Goal: Information Seeking & Learning: Learn about a topic

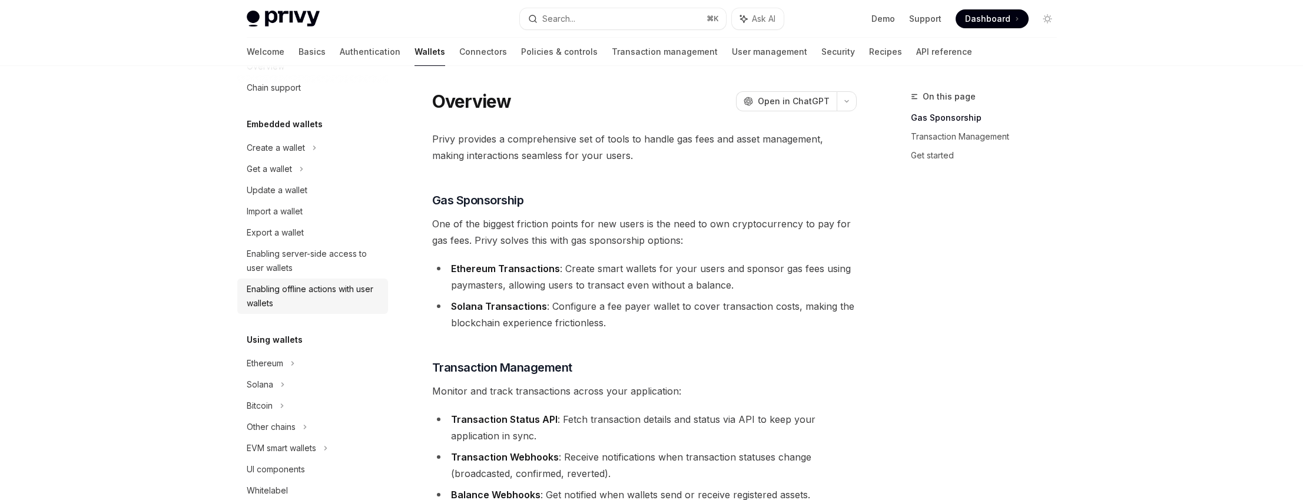
scroll to position [88, 0]
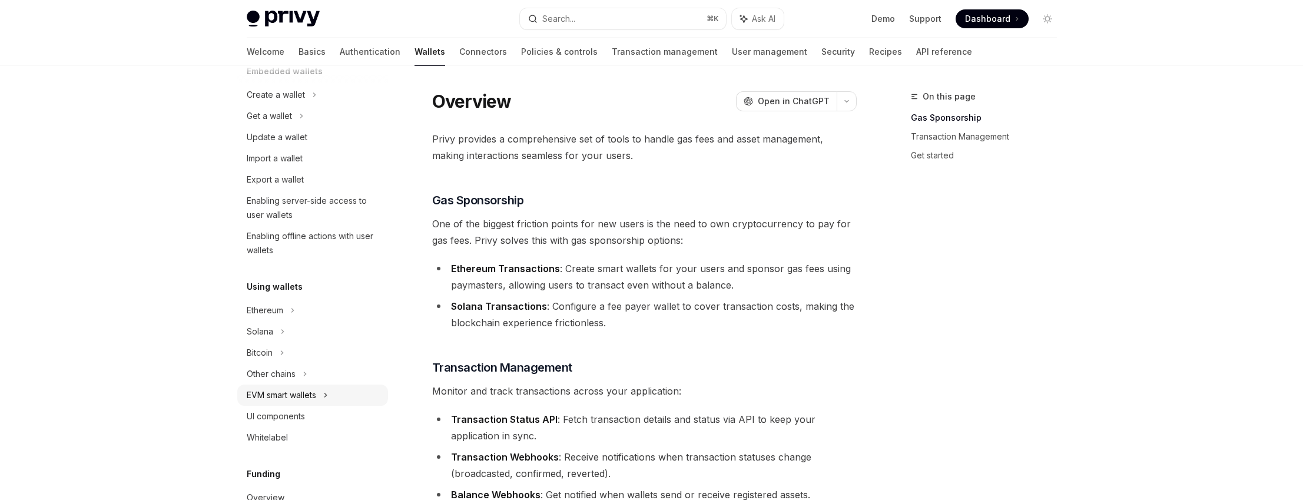
click at [331, 394] on div "EVM smart wallets" at bounding box center [312, 394] width 151 height 21
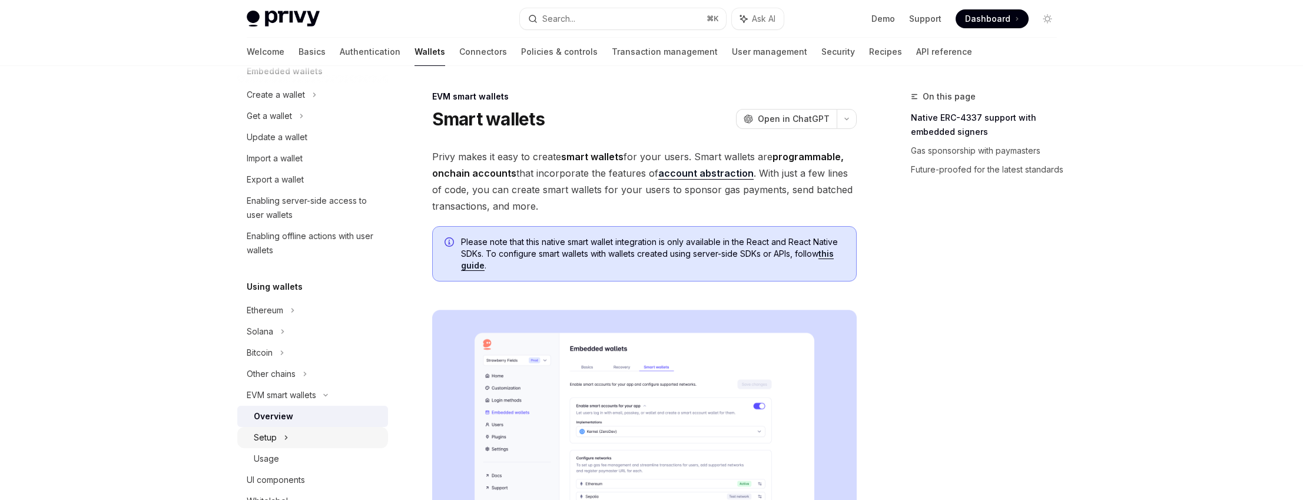
click at [297, 439] on div "Setup" at bounding box center [312, 437] width 151 height 21
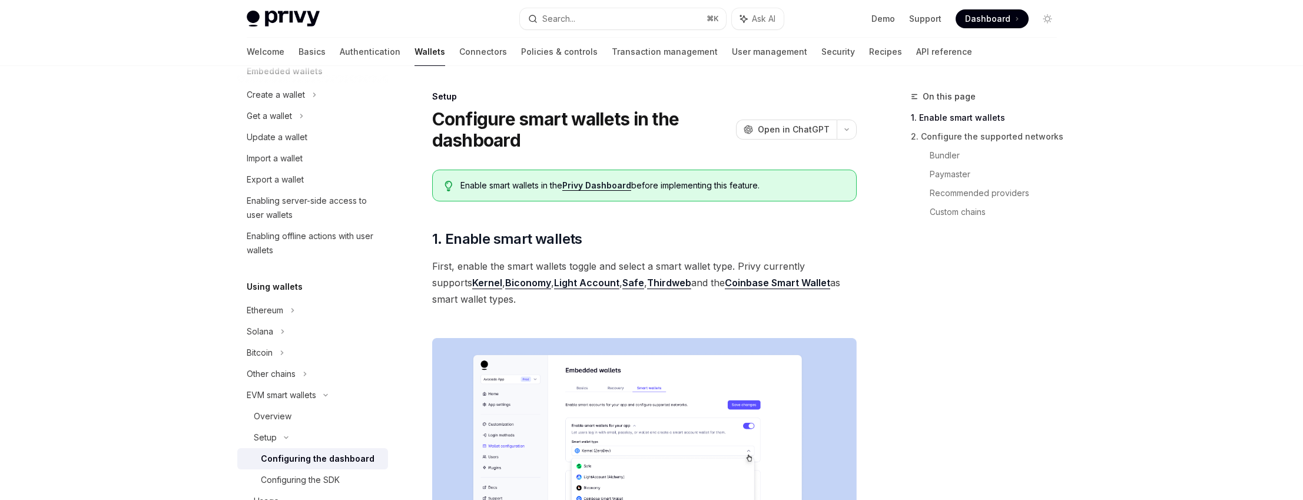
scroll to position [179, 0]
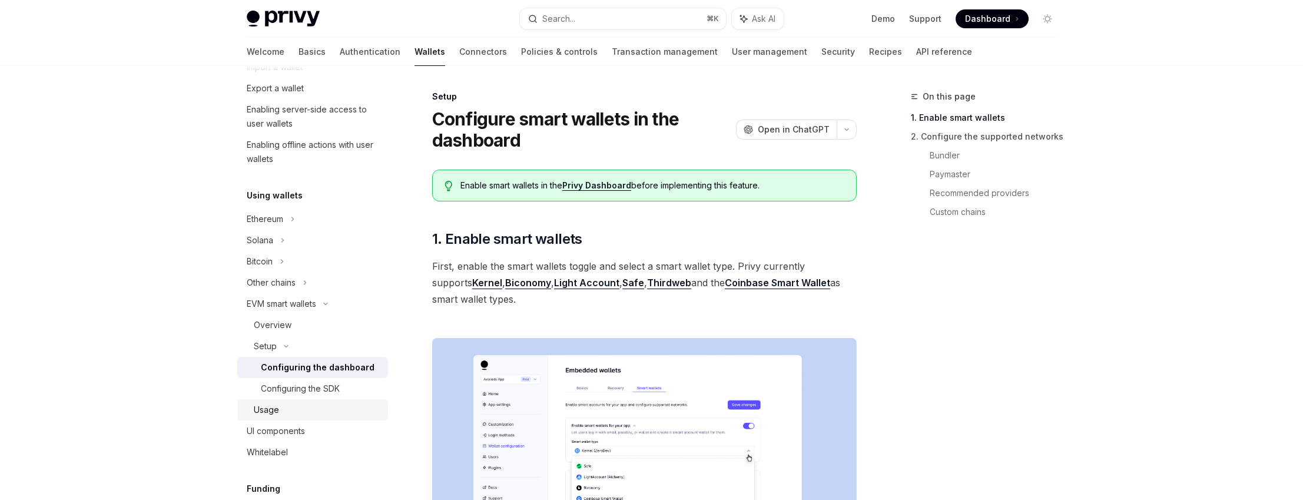
click at [289, 409] on div "Usage" at bounding box center [317, 410] width 127 height 14
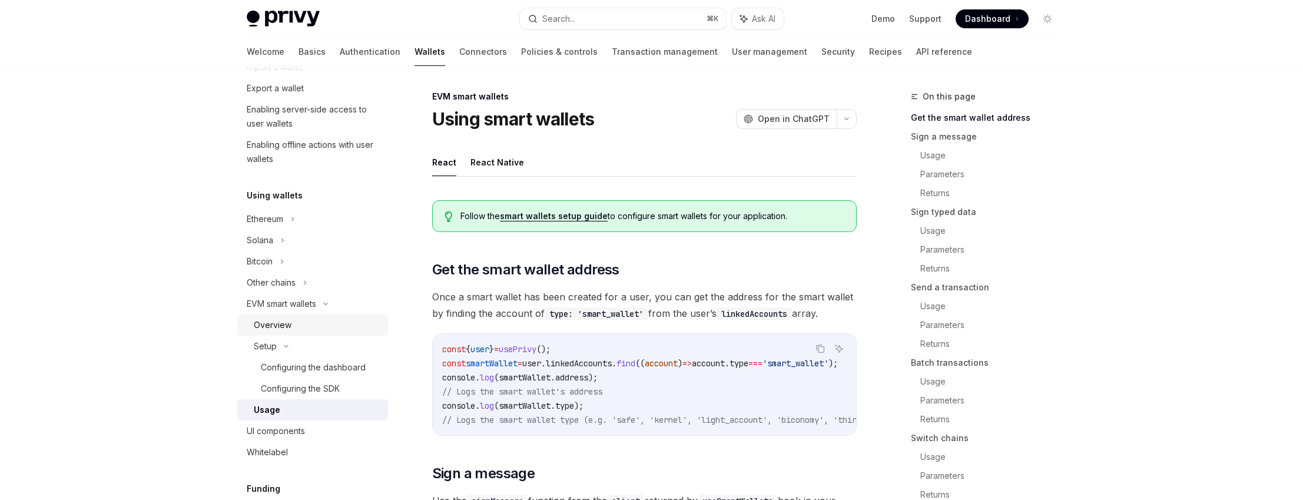
click at [287, 325] on div "Overview" at bounding box center [273, 325] width 38 height 14
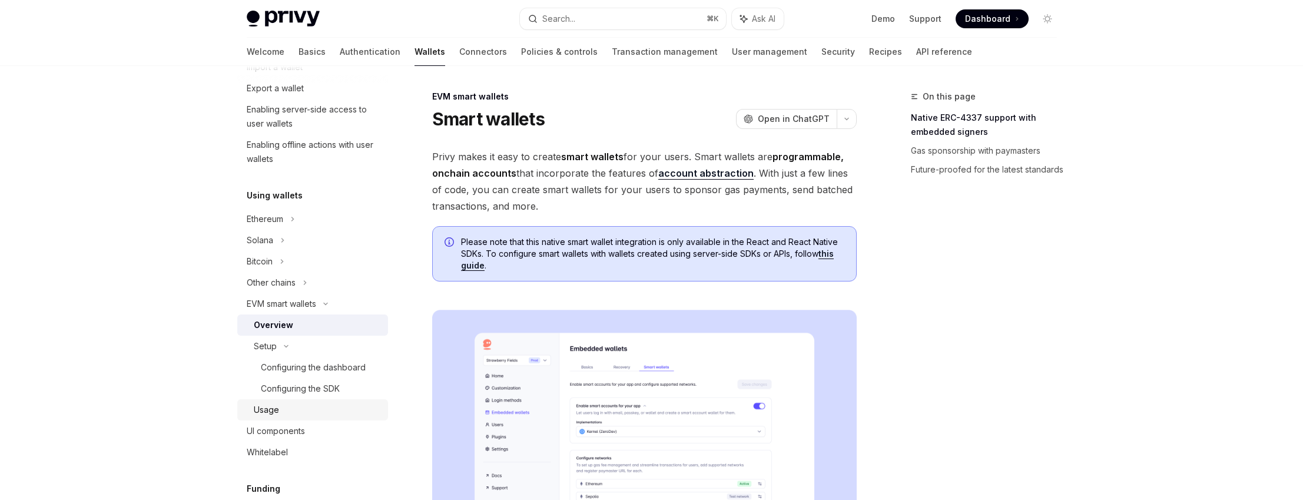
click at [284, 410] on div "Usage" at bounding box center [317, 410] width 127 height 14
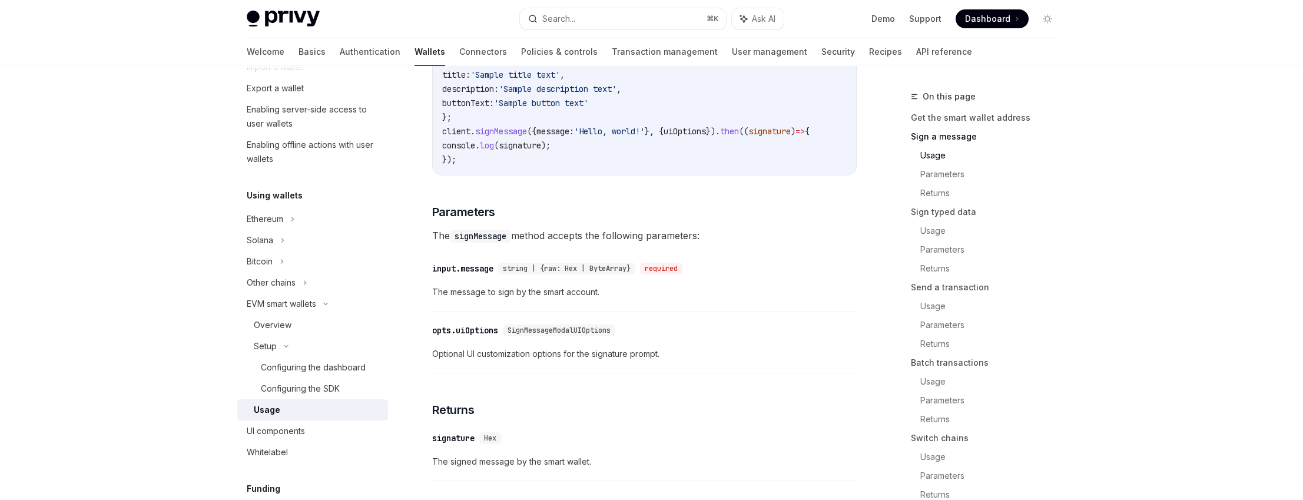
scroll to position [625, 0]
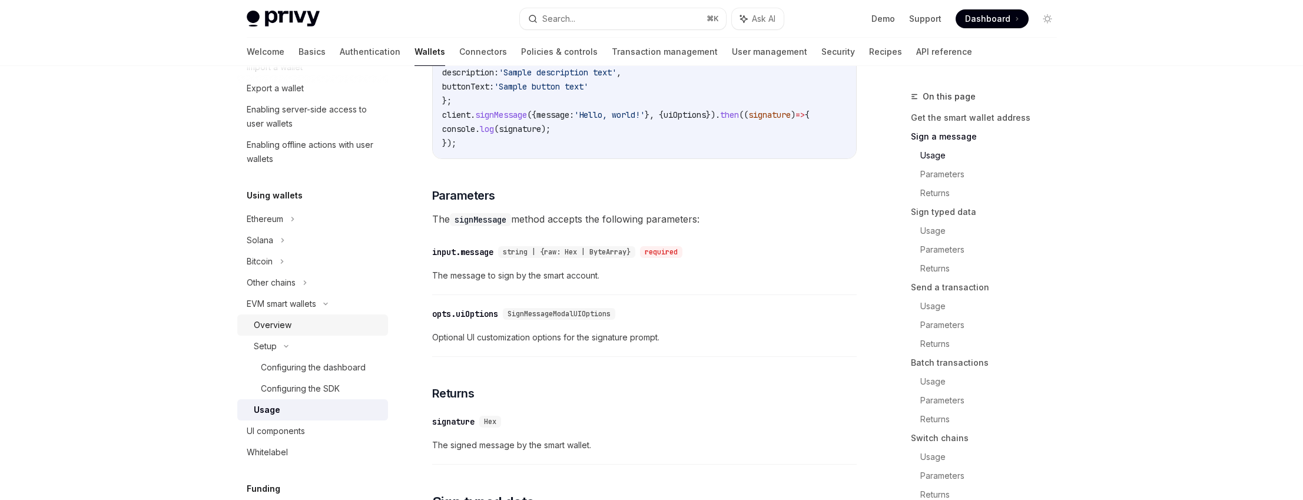
click at [282, 324] on div "Overview" at bounding box center [273, 325] width 38 height 14
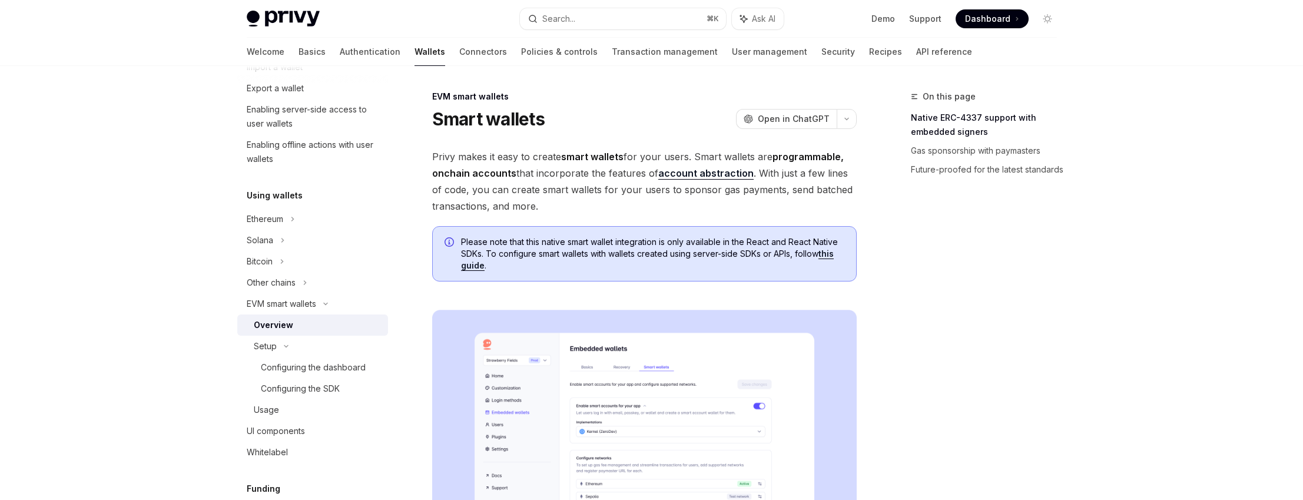
scroll to position [242, 0]
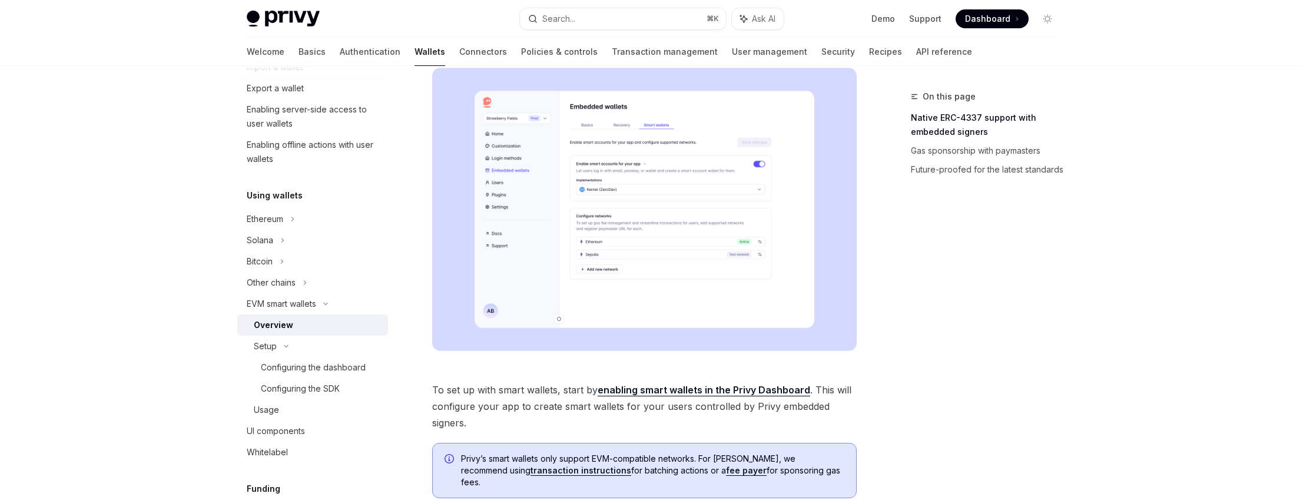
click at [502, 390] on span "To set up with smart wallets, start by enabling smart wallets in the Privy Dash…" at bounding box center [644, 406] width 425 height 49
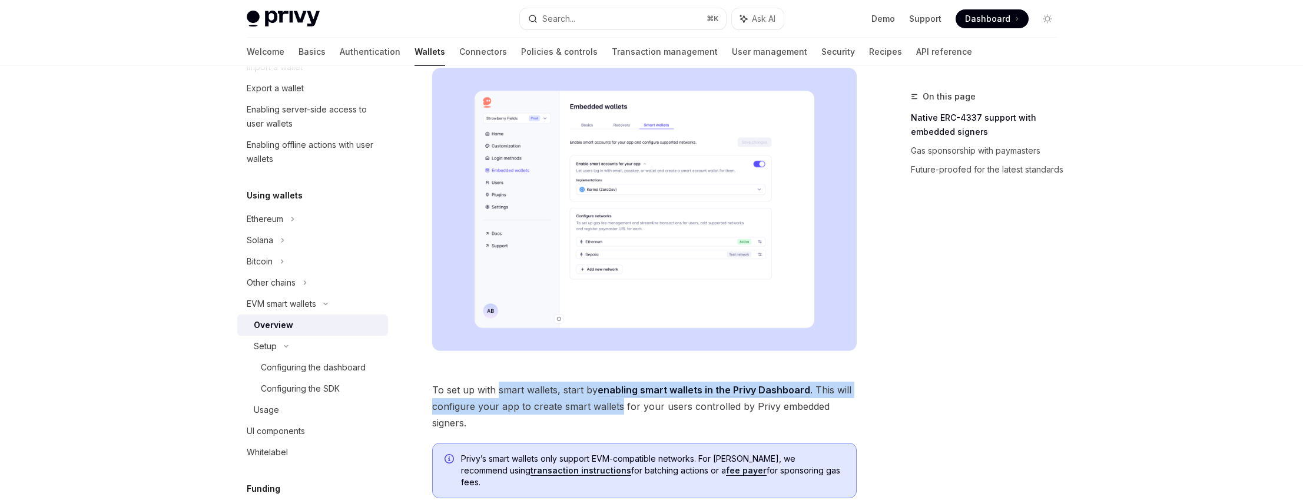
drag, startPoint x: 502, startPoint y: 390, endPoint x: 616, endPoint y: 401, distance: 114.1
click at [616, 401] on span "To set up with smart wallets, start by enabling smart wallets in the Privy Dash…" at bounding box center [644, 406] width 425 height 49
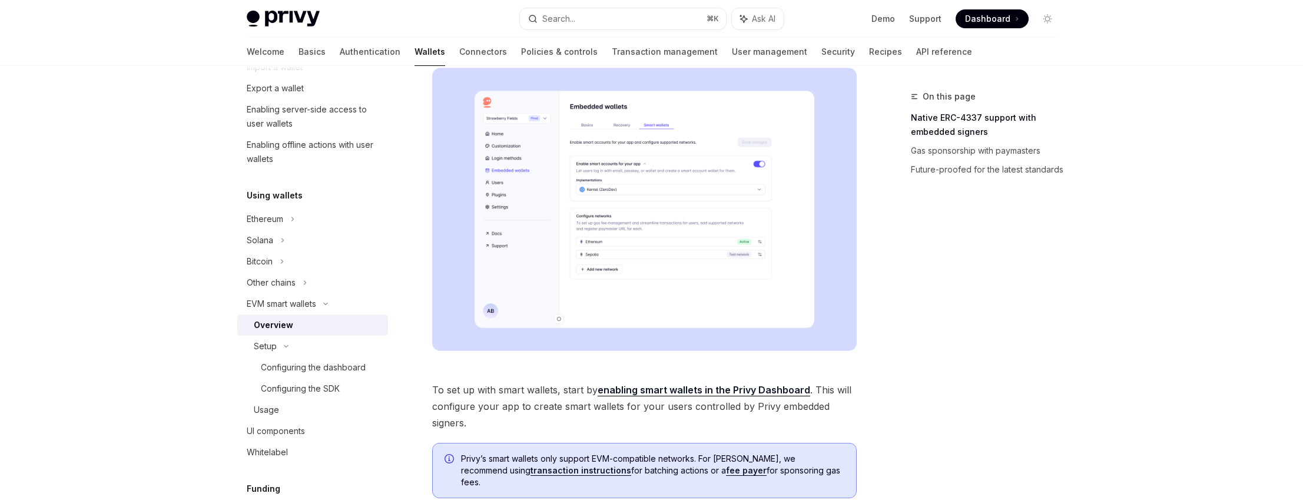
click at [658, 406] on span "To set up with smart wallets, start by enabling smart wallets in the Privy Dash…" at bounding box center [644, 406] width 425 height 49
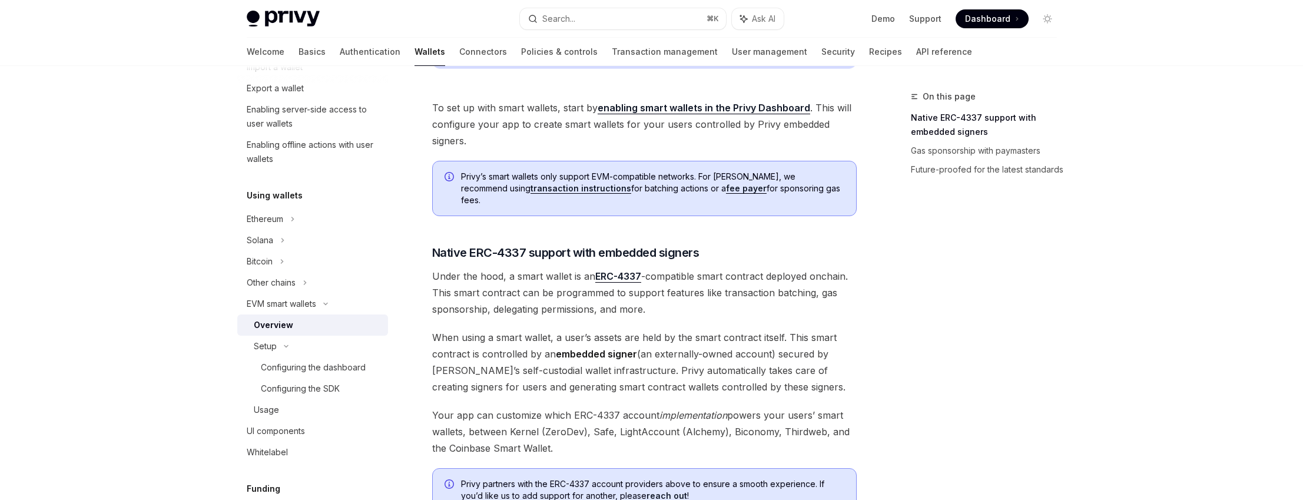
scroll to position [622, 0]
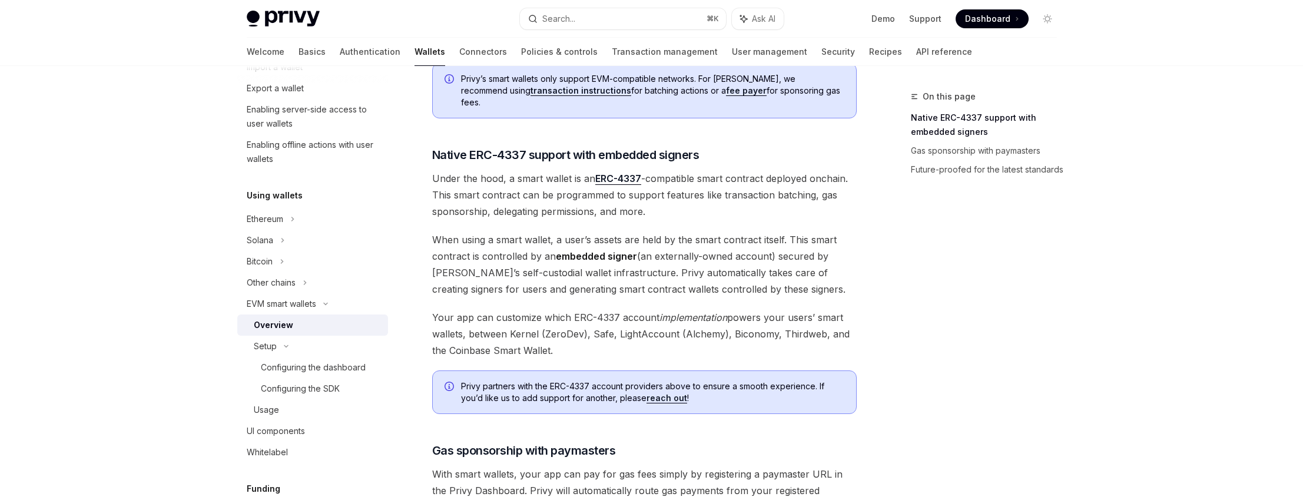
click at [767, 309] on span "Your app can customize which ERC-4337 account implementation powers your users’…" at bounding box center [644, 333] width 425 height 49
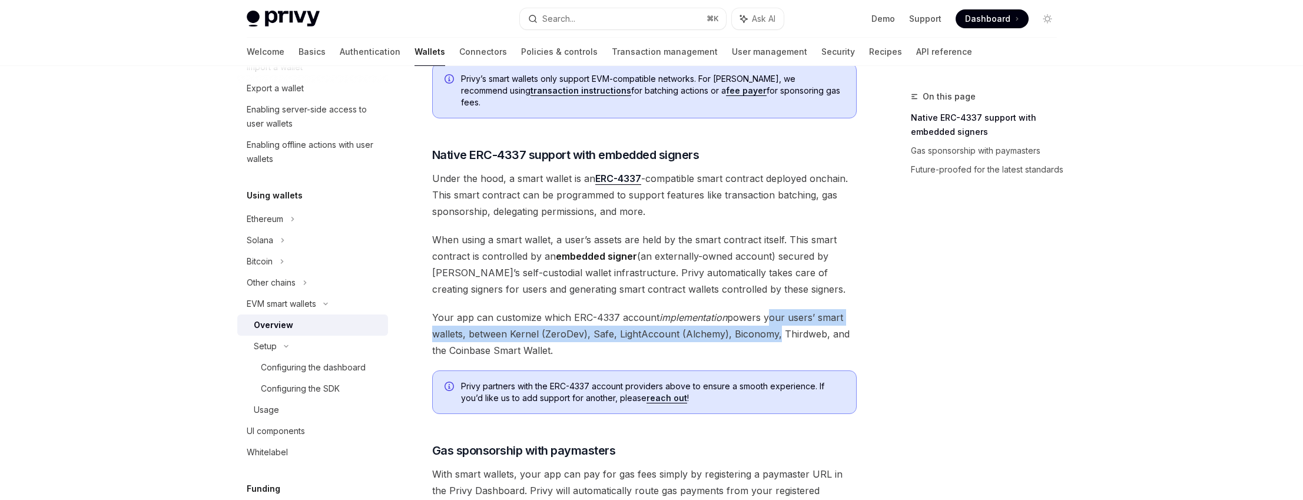
drag, startPoint x: 767, startPoint y: 308, endPoint x: 784, endPoint y: 321, distance: 21.4
click at [741, 321] on span "Your app can customize which ERC-4337 account implementation powers your users’…" at bounding box center [644, 333] width 425 height 49
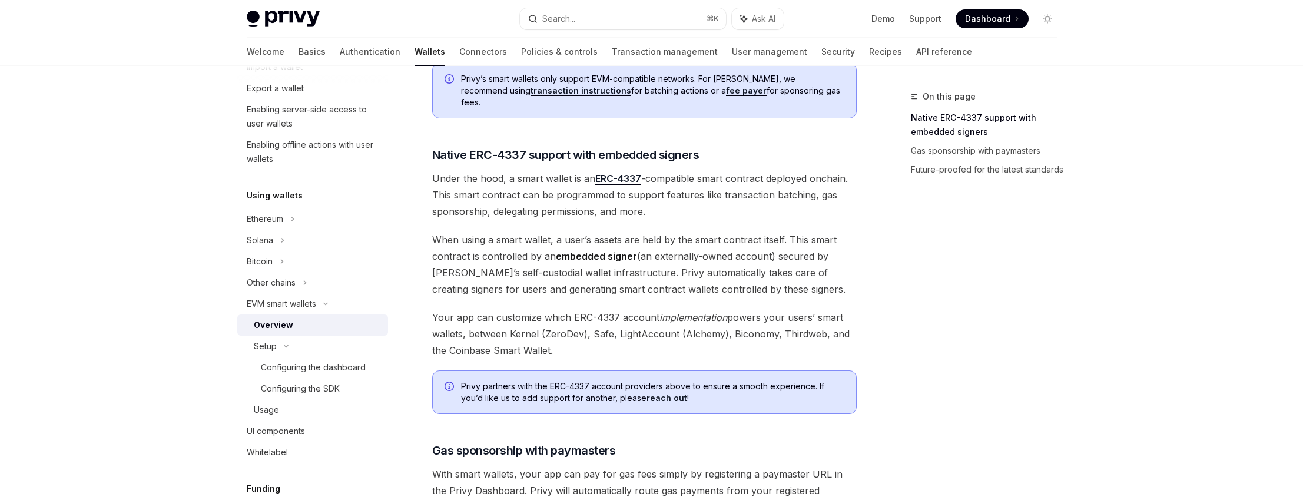
click at [792, 321] on span "Your app can customize which ERC-4337 account implementation powers your users’…" at bounding box center [644, 333] width 425 height 49
click at [552, 339] on span "Your app can customize which ERC-4337 account implementation powers your users’…" at bounding box center [644, 333] width 425 height 49
click at [545, 338] on span "Your app can customize which ERC-4337 account implementation powers your users’…" at bounding box center [644, 333] width 425 height 49
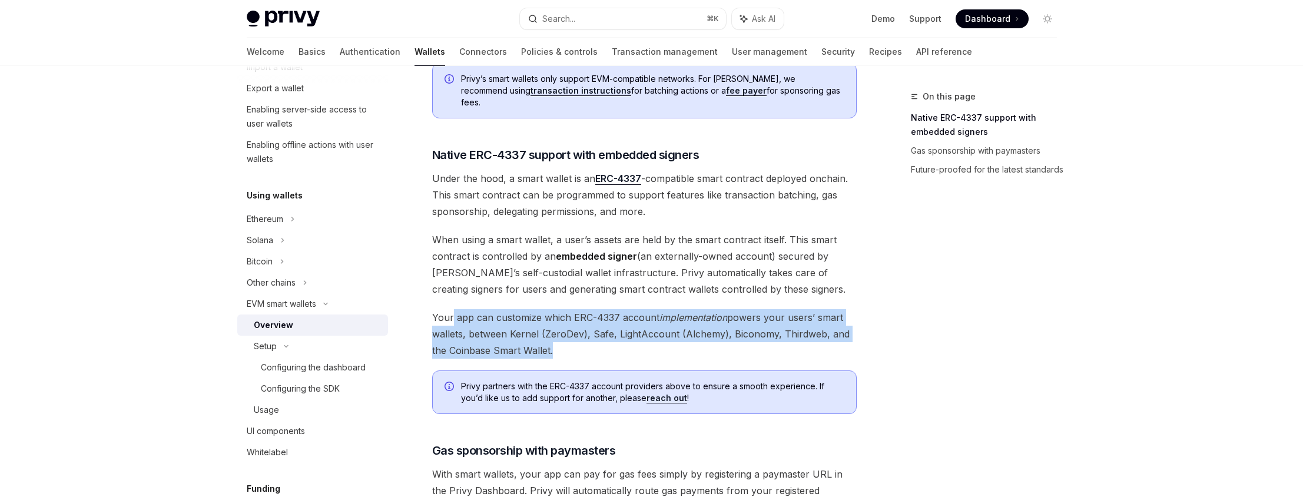
drag, startPoint x: 545, startPoint y: 338, endPoint x: 453, endPoint y: 311, distance: 96.3
click at [453, 311] on span "Your app can customize which ERC-4337 account implementation powers your users’…" at bounding box center [644, 333] width 425 height 49
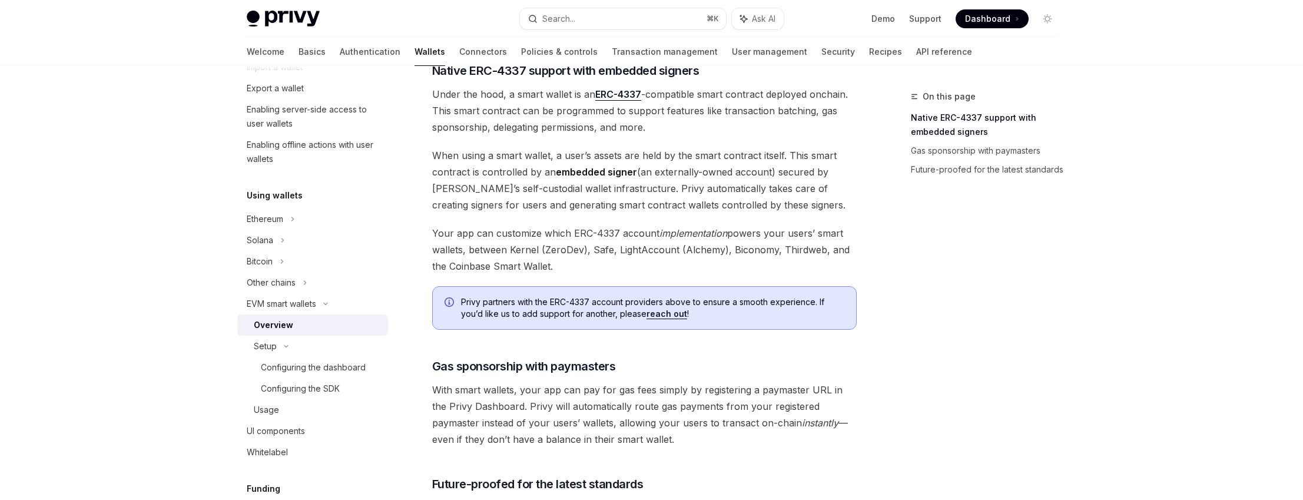
scroll to position [788, 0]
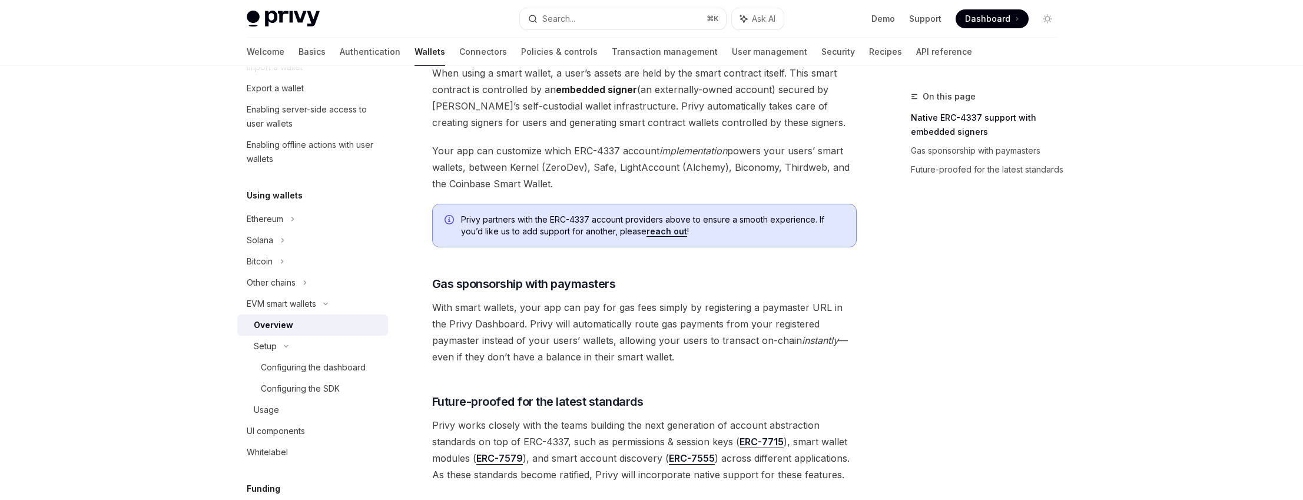
click at [433, 299] on span "With smart wallets, your app can pay for gas fees simply by registering a payma…" at bounding box center [644, 332] width 425 height 66
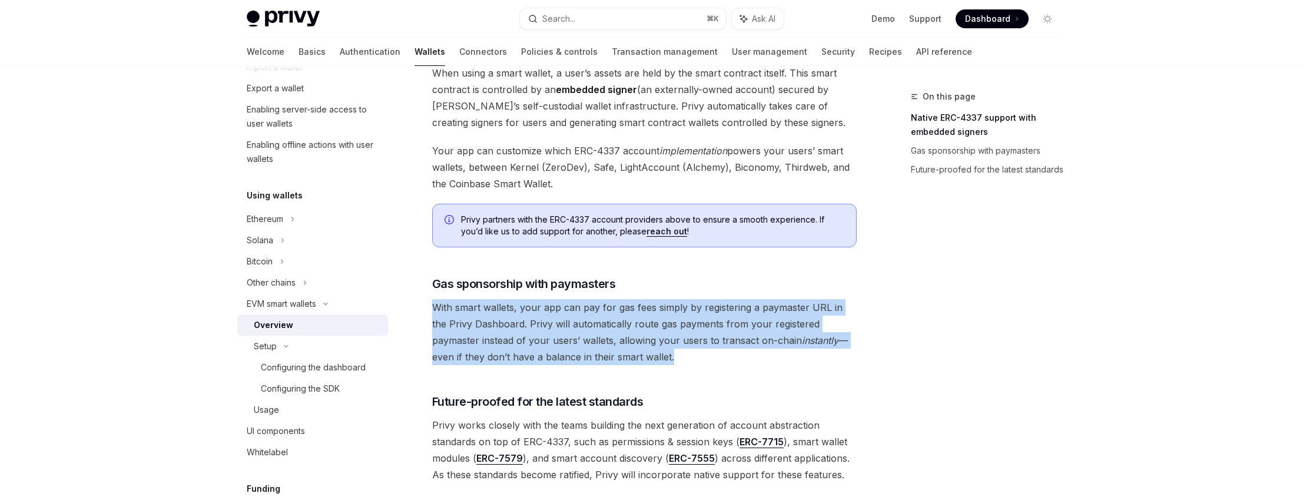
drag, startPoint x: 433, startPoint y: 295, endPoint x: 607, endPoint y: 342, distance: 180.0
click at [607, 342] on span "With smart wallets, your app can pay for gas fees simply by registering a payma…" at bounding box center [644, 332] width 425 height 66
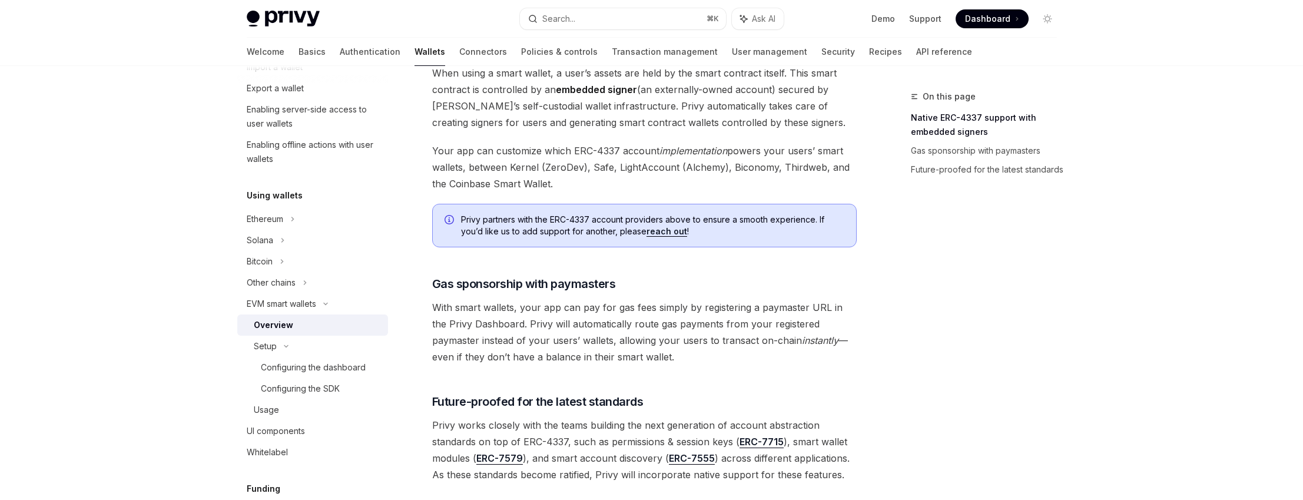
click at [616, 344] on span "With smart wallets, your app can pay for gas fees simply by registering a payma…" at bounding box center [644, 332] width 425 height 66
drag, startPoint x: 619, startPoint y: 344, endPoint x: 433, endPoint y: 293, distance: 193.0
click at [433, 299] on span "With smart wallets, your app can pay for gas fees simply by registering a payma…" at bounding box center [644, 332] width 425 height 66
click at [329, 302] on icon at bounding box center [326, 303] width 14 height 5
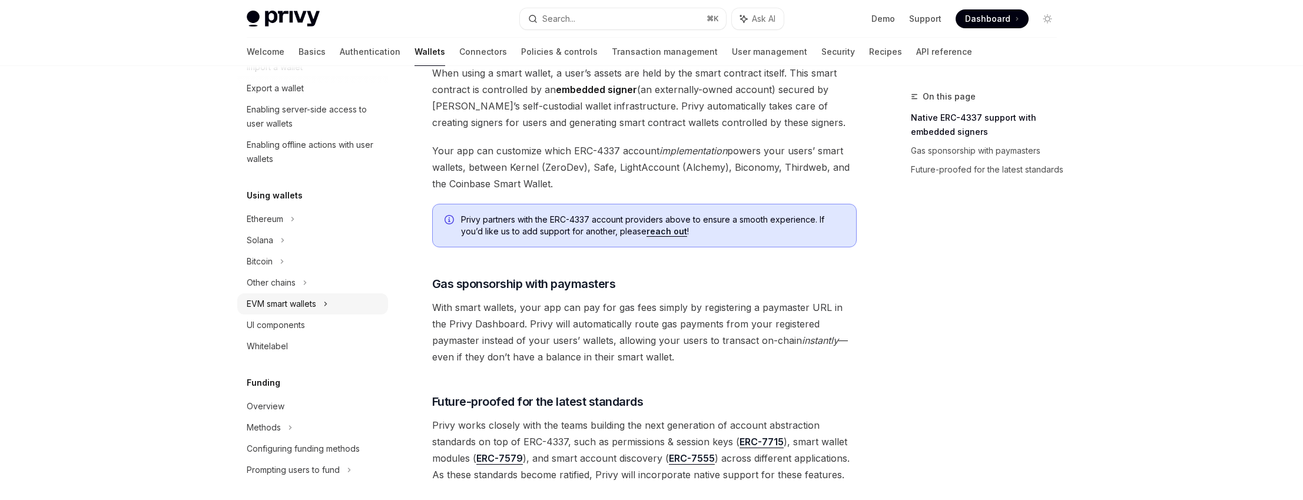
click at [316, 301] on div "EVM smart wallets" at bounding box center [281, 304] width 69 height 14
click at [287, 347] on icon at bounding box center [286, 346] width 2 height 4
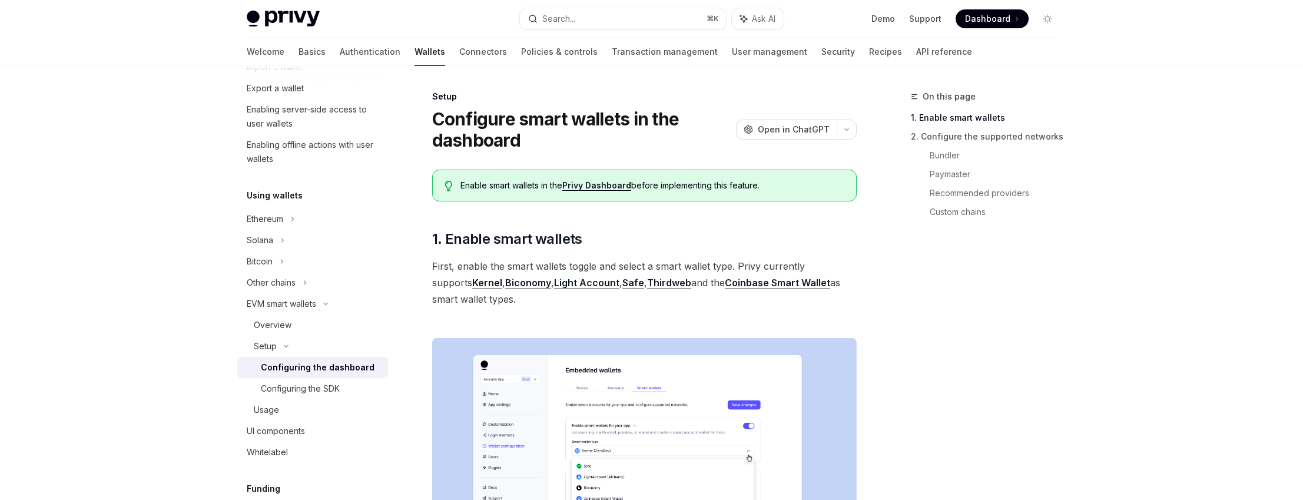
click at [437, 265] on span "First, enable the smart wallets toggle and select a smart wallet type. Privy cu…" at bounding box center [644, 282] width 425 height 49
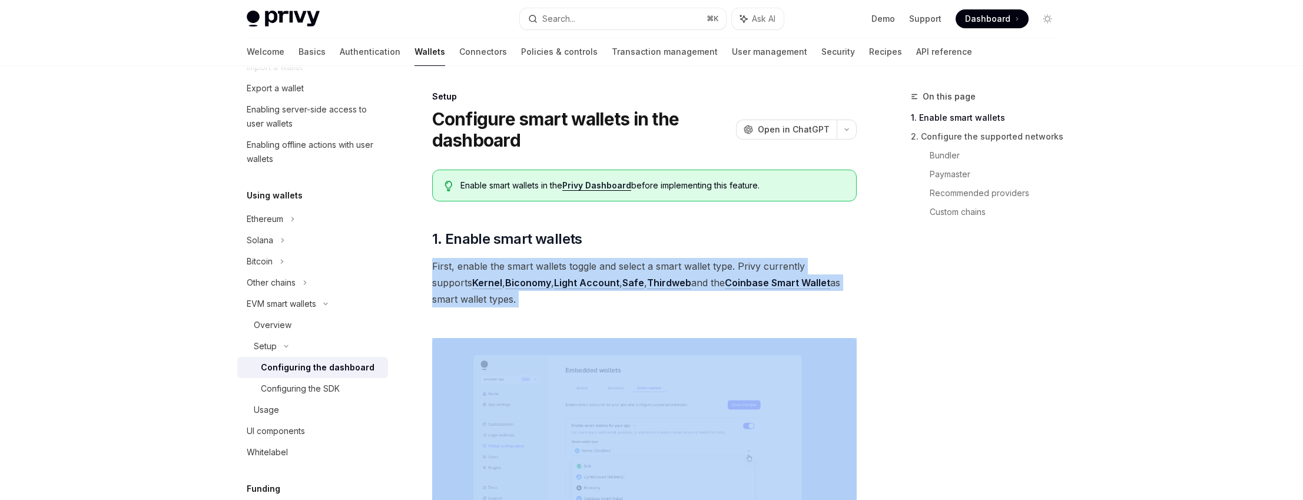
drag, startPoint x: 437, startPoint y: 265, endPoint x: 494, endPoint y: 300, distance: 66.7
click at [494, 300] on span "First, enable the smart wallets toggle and select a smart wallet type. Privy cu…" at bounding box center [644, 282] width 425 height 49
click at [494, 301] on span "First, enable the smart wallets toggle and select a smart wallet type. Privy cu…" at bounding box center [644, 282] width 425 height 49
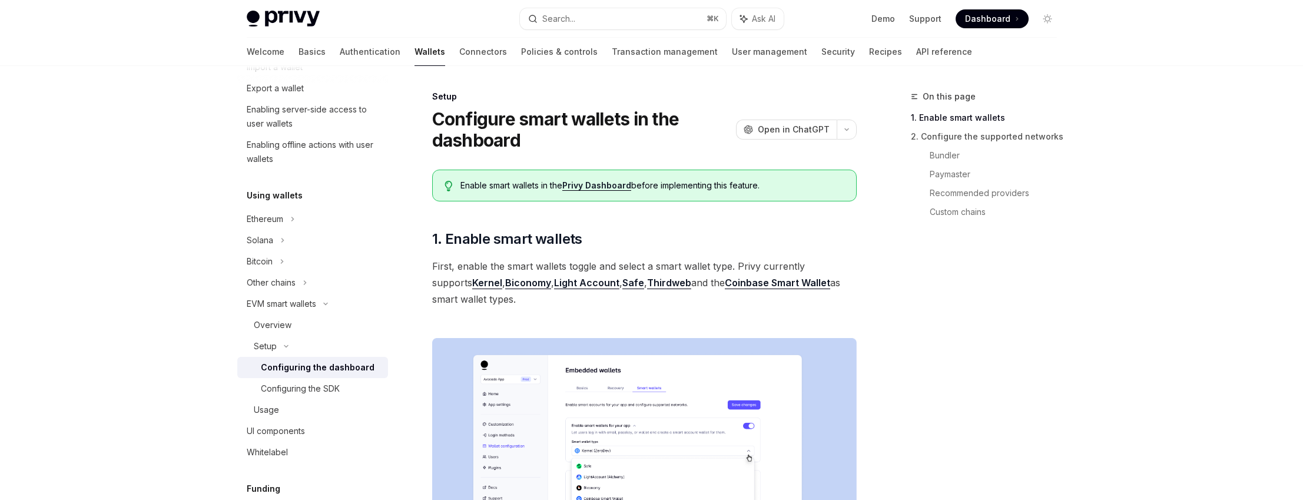
drag, startPoint x: 489, startPoint y: 302, endPoint x: 433, endPoint y: 266, distance: 66.5
click at [433, 266] on span "First, enable the smart wallets toggle and select a smart wallet type. Privy cu…" at bounding box center [644, 282] width 425 height 49
click at [434, 266] on span "First, enable the smart wallets toggle and select a smart wallet type. Privy cu…" at bounding box center [644, 282] width 425 height 49
drag, startPoint x: 434, startPoint y: 266, endPoint x: 484, endPoint y: 298, distance: 59.6
click at [484, 298] on span "First, enable the smart wallets toggle and select a smart wallet type. Privy cu…" at bounding box center [644, 282] width 425 height 49
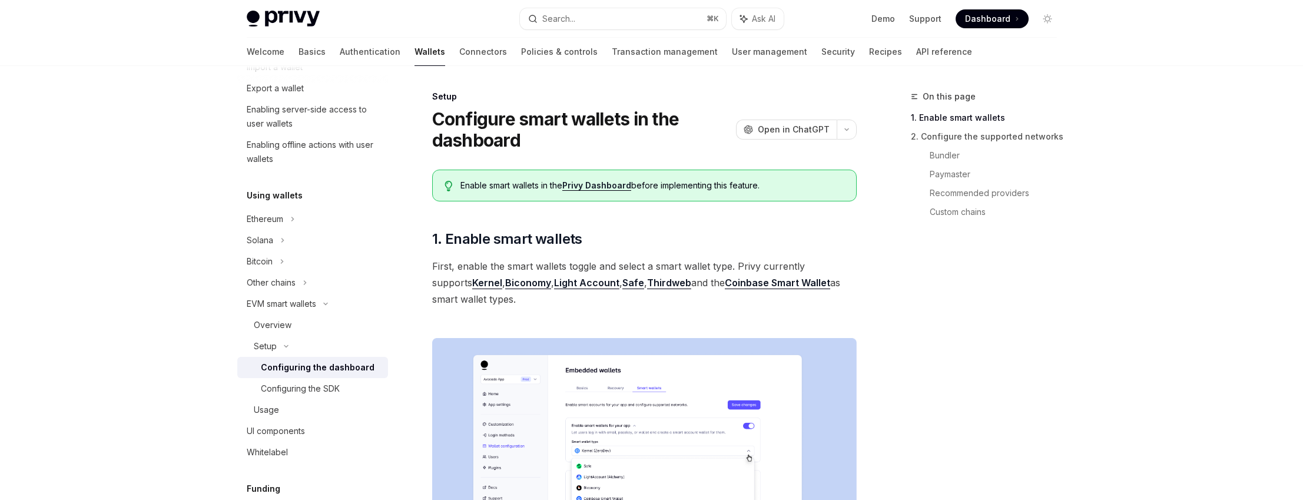
click at [485, 298] on span "First, enable the smart wallets toggle and select a smart wallet type. Privy cu…" at bounding box center [644, 282] width 425 height 49
drag, startPoint x: 489, startPoint y: 301, endPoint x: 435, endPoint y: 267, distance: 63.5
click at [436, 267] on span "First, enable the smart wallets toggle and select a smart wallet type. Privy cu…" at bounding box center [644, 282] width 425 height 49
click at [435, 267] on span "First, enable the smart wallets toggle and select a smart wallet type. Privy cu…" at bounding box center [644, 282] width 425 height 49
drag, startPoint x: 435, startPoint y: 267, endPoint x: 485, endPoint y: 299, distance: 59.3
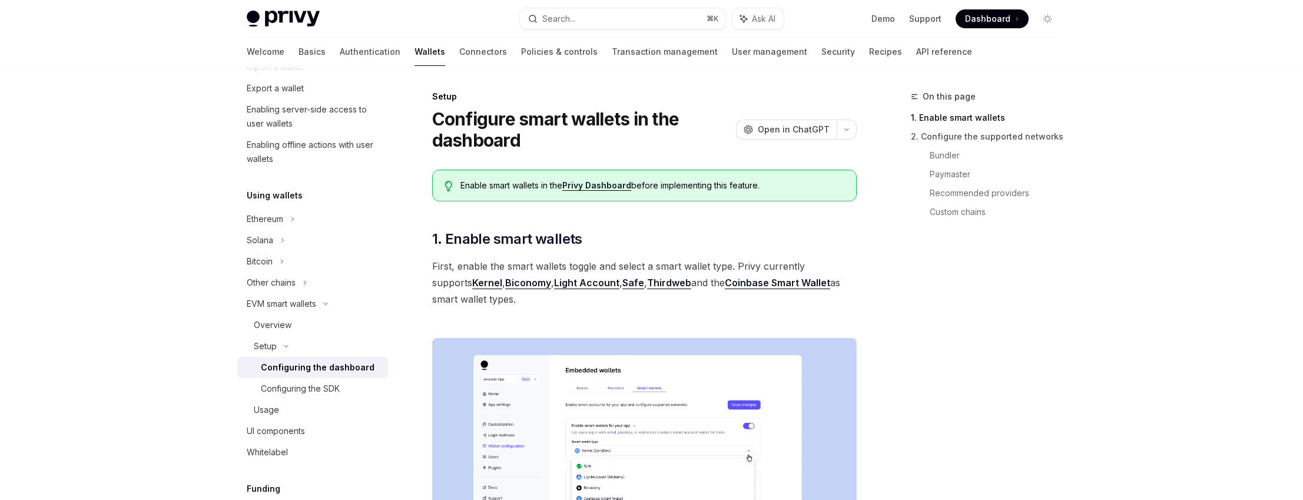
click at [485, 299] on span "First, enable the smart wallets toggle and select a smart wallet type. Privy cu…" at bounding box center [644, 282] width 425 height 49
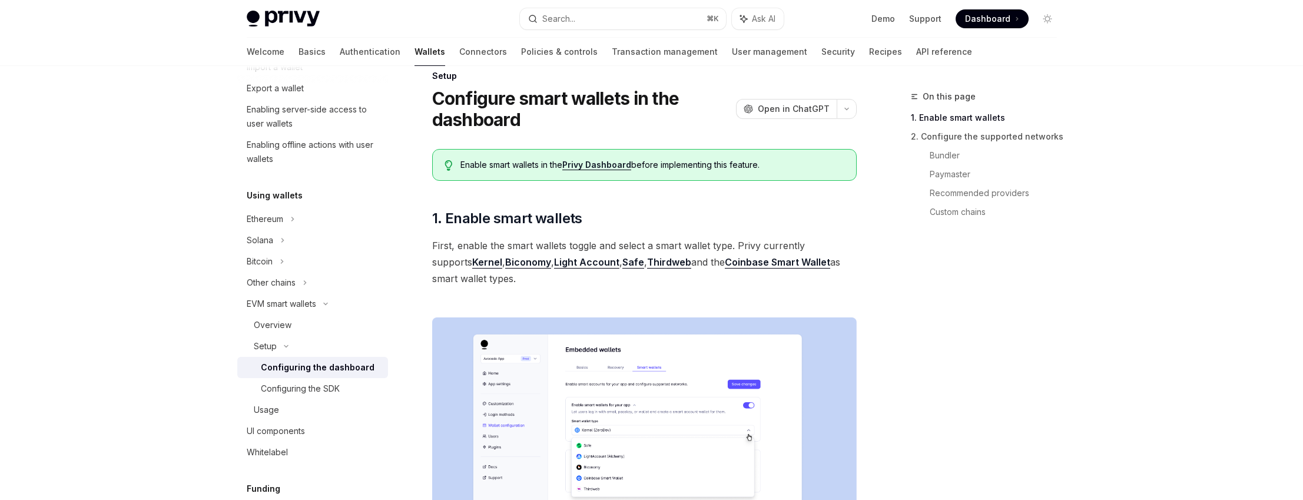
scroll to position [74, 0]
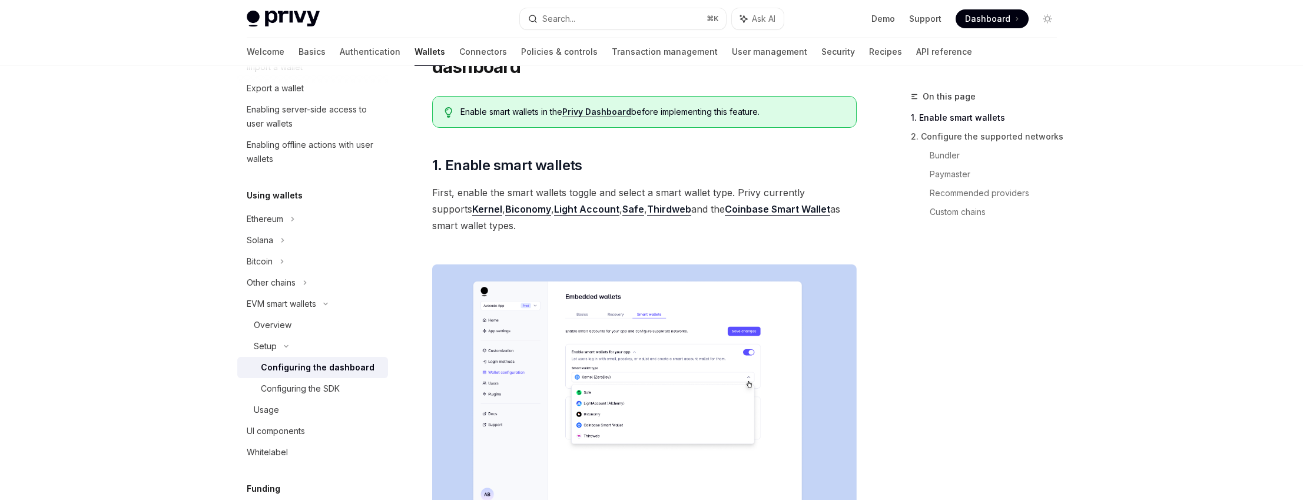
click at [936, 329] on div "On this page 1. Enable smart wallets 2. Configure the supported networks Bundle…" at bounding box center [976, 294] width 179 height 410
click at [295, 405] on div "Usage" at bounding box center [317, 410] width 127 height 14
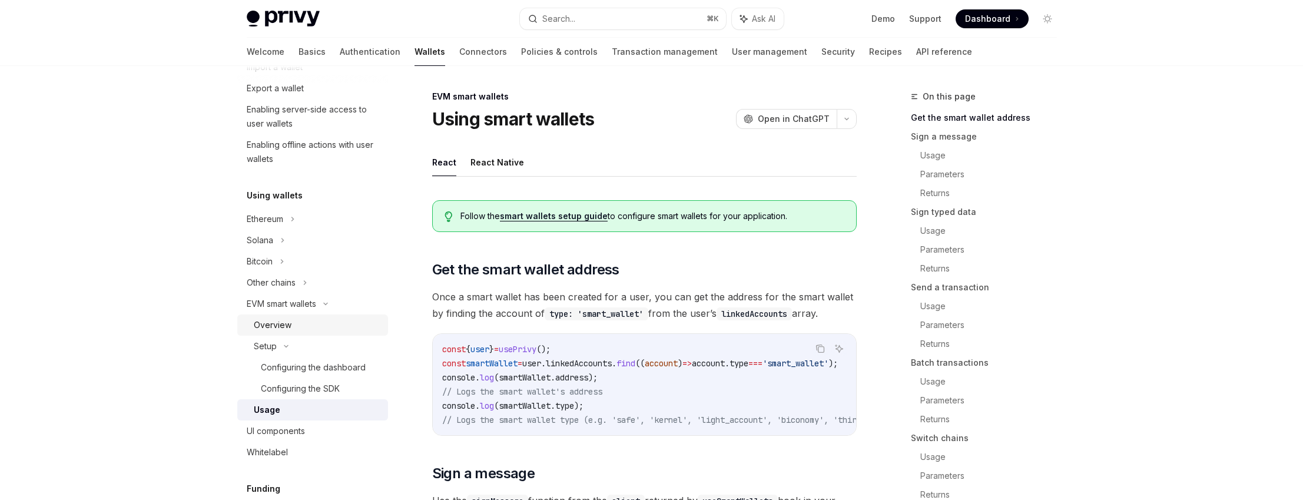
click at [294, 326] on div "Overview" at bounding box center [317, 325] width 127 height 14
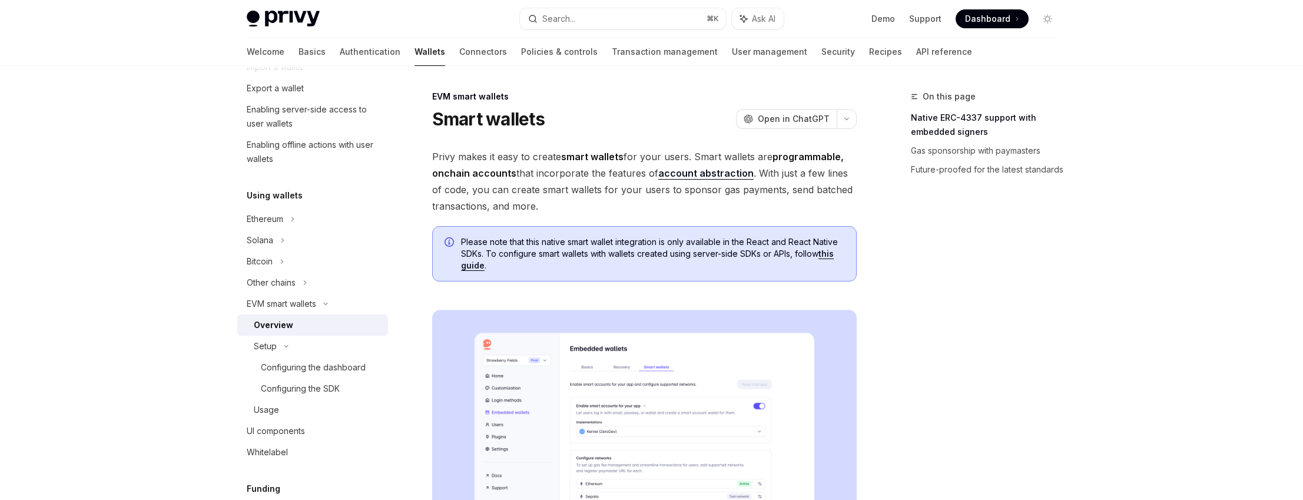
click at [439, 156] on span "Privy makes it easy to create smart wallets for your users. Smart wallets are p…" at bounding box center [644, 181] width 425 height 66
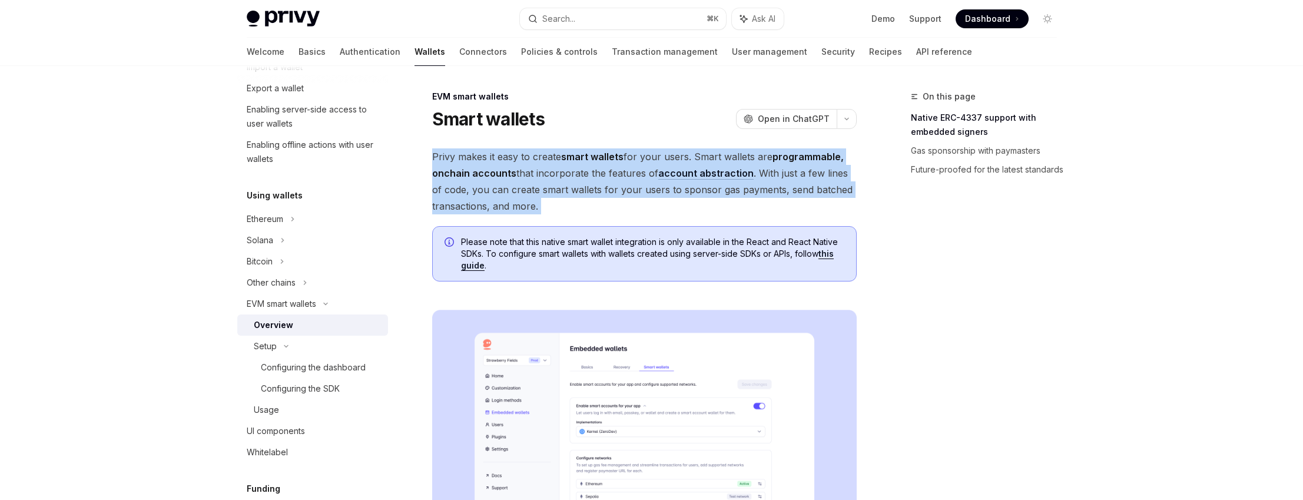
drag, startPoint x: 439, startPoint y: 156, endPoint x: 539, endPoint y: 201, distance: 109.6
click at [539, 201] on span "Privy makes it easy to create smart wallets for your users. Smart wallets are p…" at bounding box center [644, 181] width 425 height 66
click at [540, 204] on span "Privy makes it easy to create smart wallets for your users. Smart wallets are p…" at bounding box center [644, 181] width 425 height 66
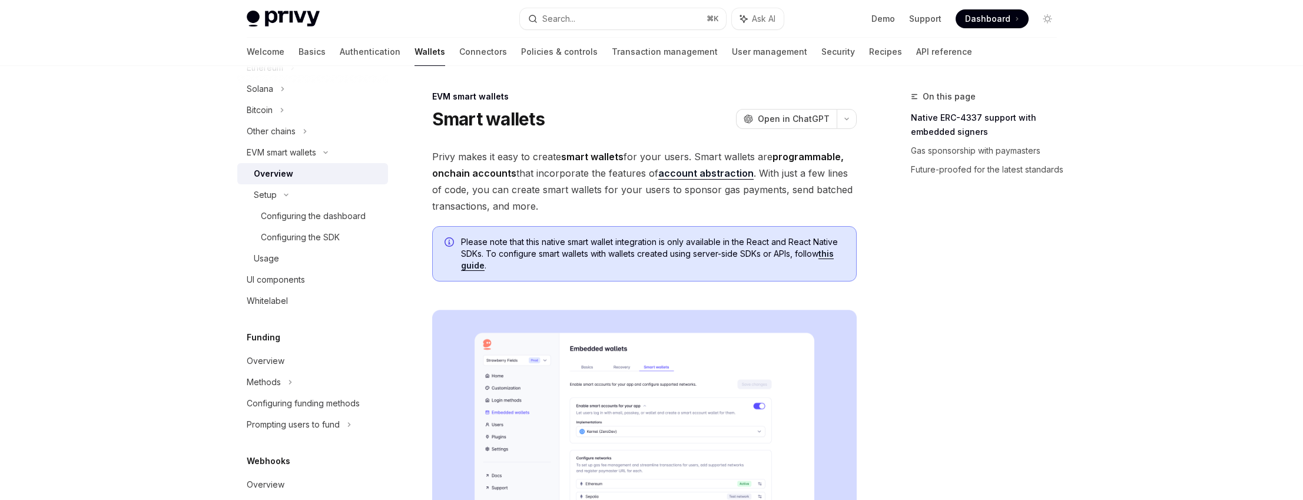
scroll to position [333, 0]
click at [333, 405] on div "Configuring funding methods" at bounding box center [303, 400] width 113 height 14
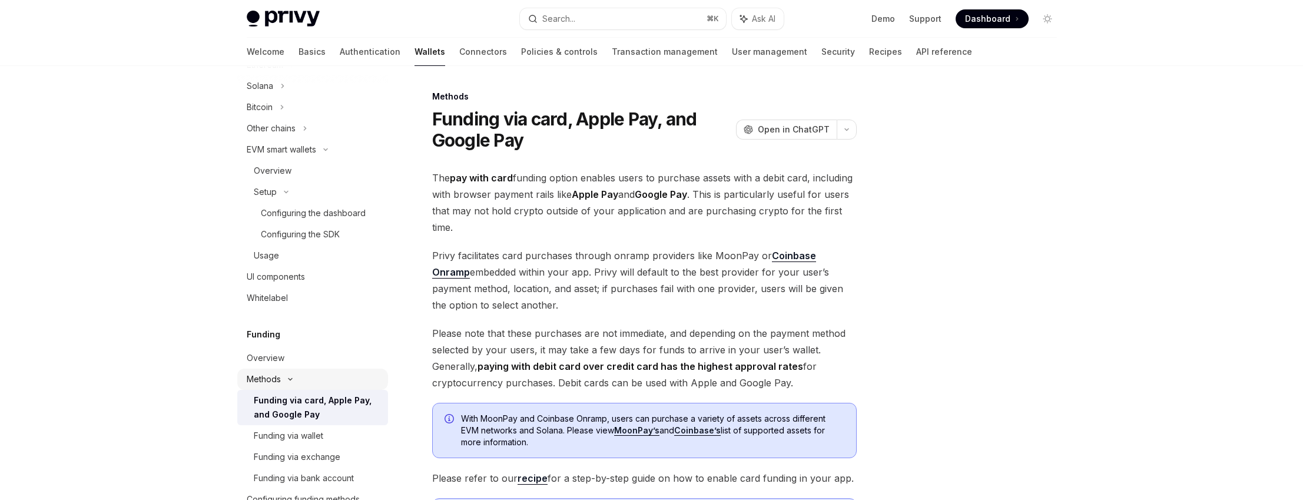
click at [307, 394] on div "Funding via card, Apple Pay, and Google Pay" at bounding box center [317, 407] width 127 height 28
click at [304, 402] on div "Configuring funding methods" at bounding box center [303, 400] width 113 height 14
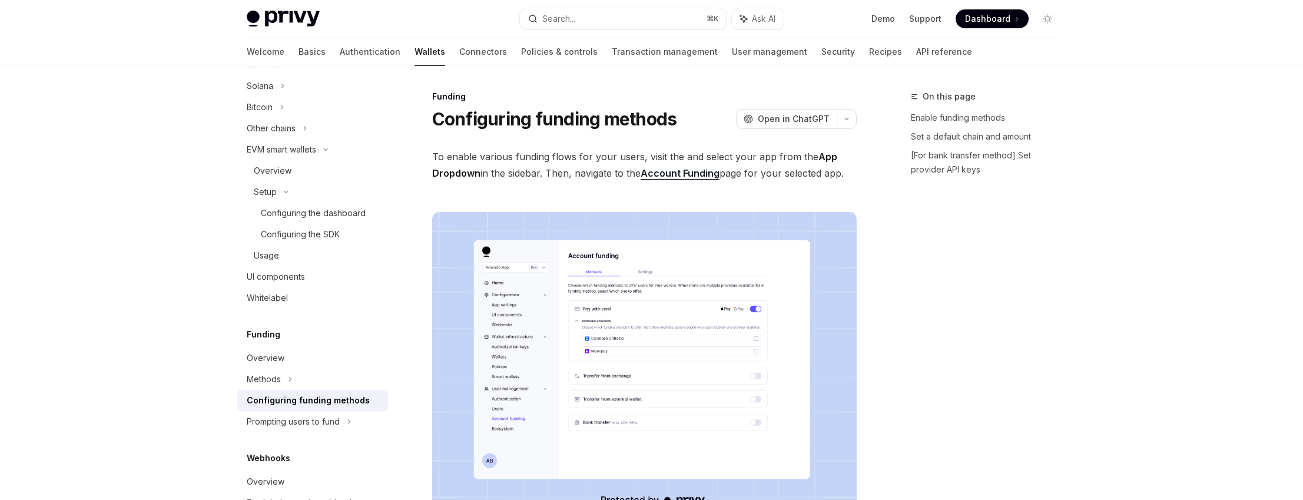
type textarea "*"
click at [589, 178] on span "To enable various funding flows for your users, visit the and select your app f…" at bounding box center [644, 164] width 425 height 33
click at [327, 150] on icon at bounding box center [326, 150] width 4 height 2
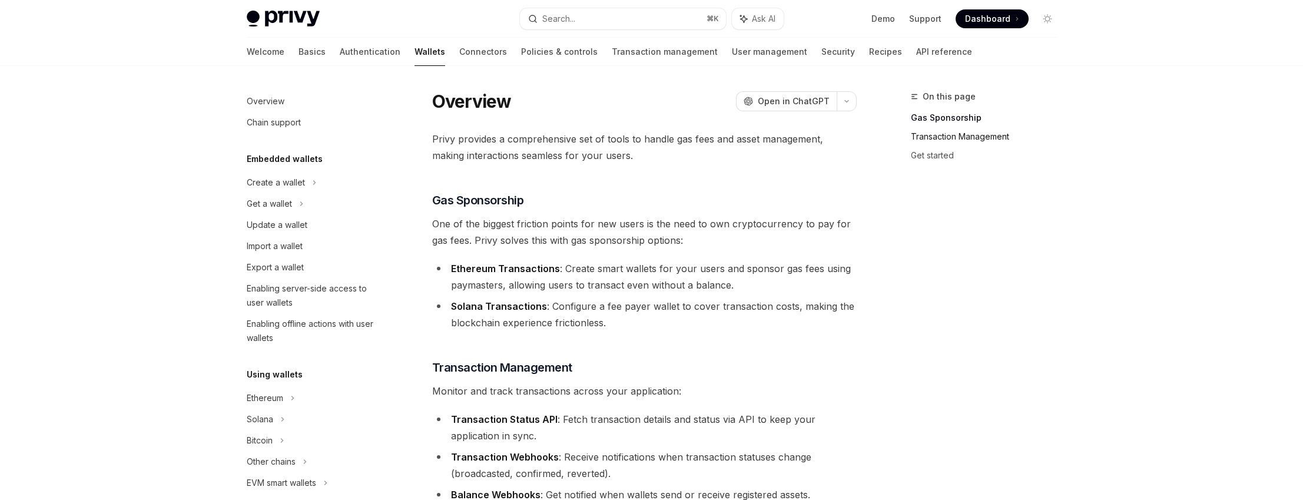
click at [961, 140] on link "Transaction Management" at bounding box center [988, 136] width 155 height 19
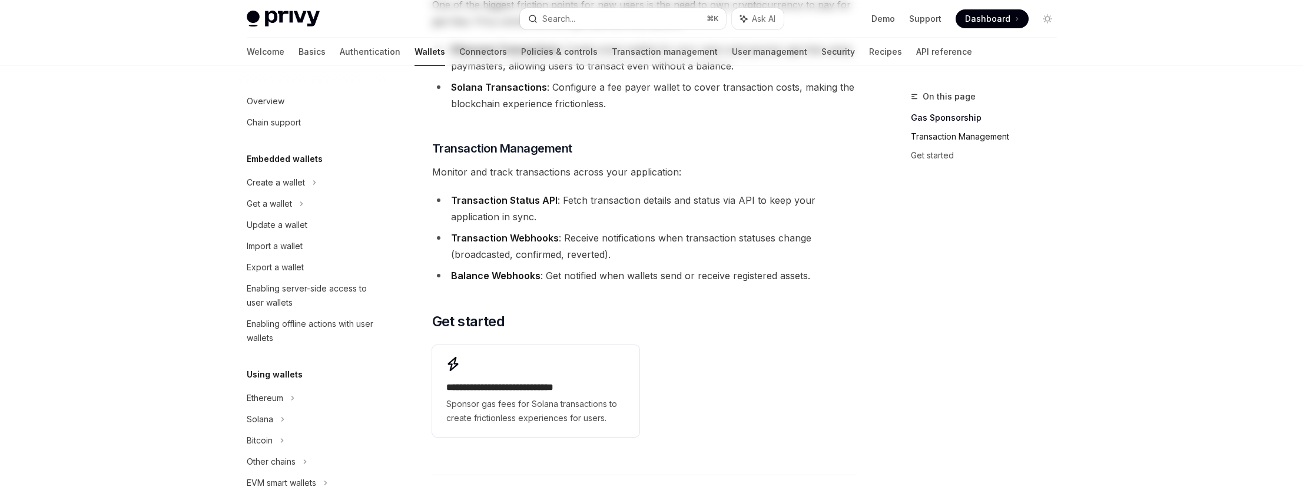
scroll to position [270, 0]
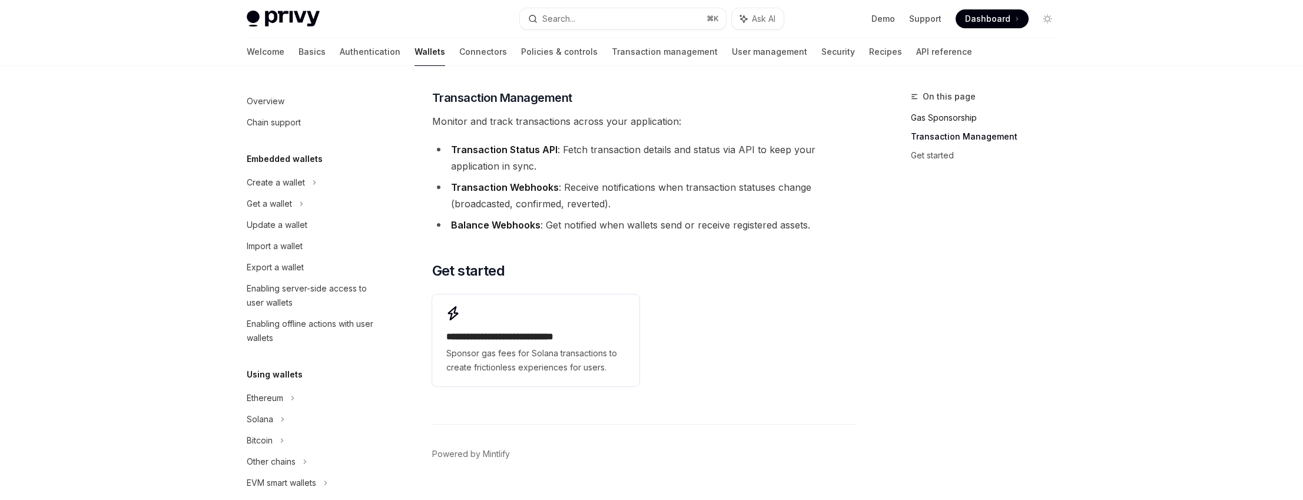
click at [938, 121] on link "Gas Sponsorship" at bounding box center [988, 117] width 155 height 19
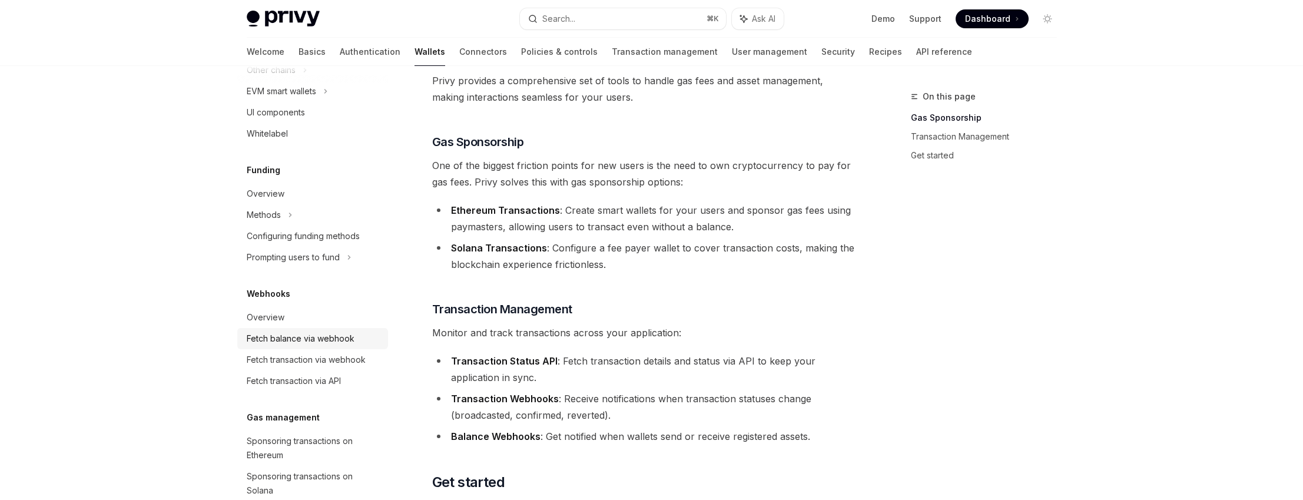
scroll to position [519, 0]
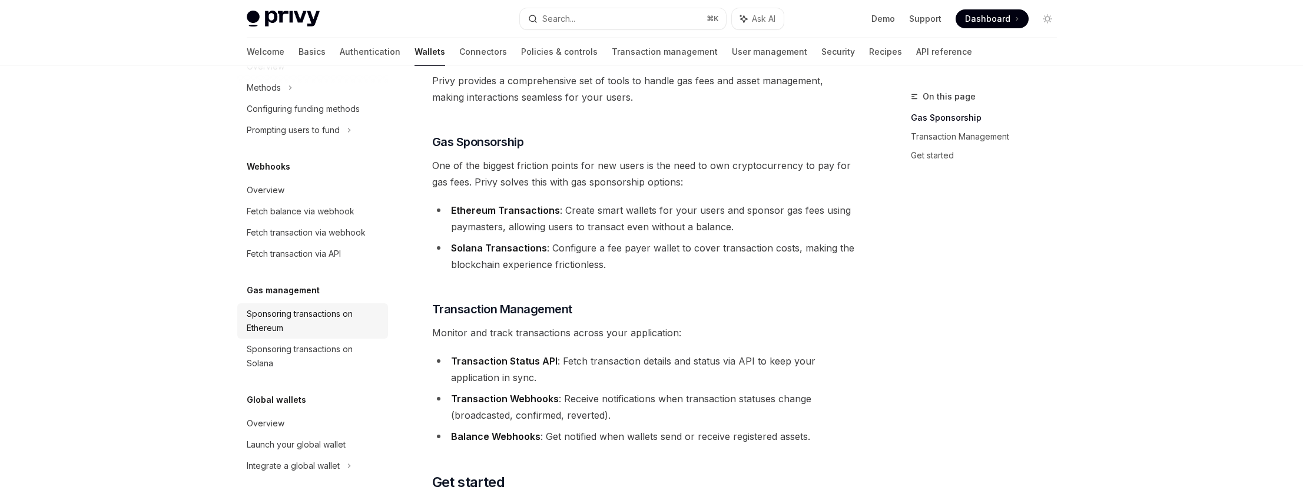
click at [341, 330] on div "Sponsoring transactions on Ethereum" at bounding box center [314, 321] width 134 height 28
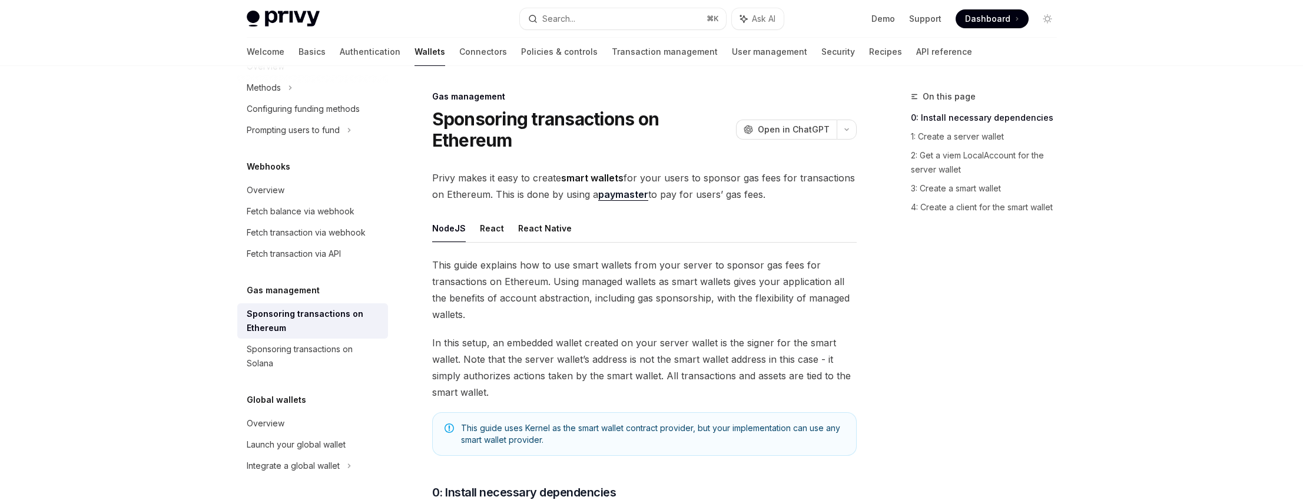
click at [528, 347] on span "In this setup, an embedded wallet created on your server wallet is the signer f…" at bounding box center [644, 367] width 425 height 66
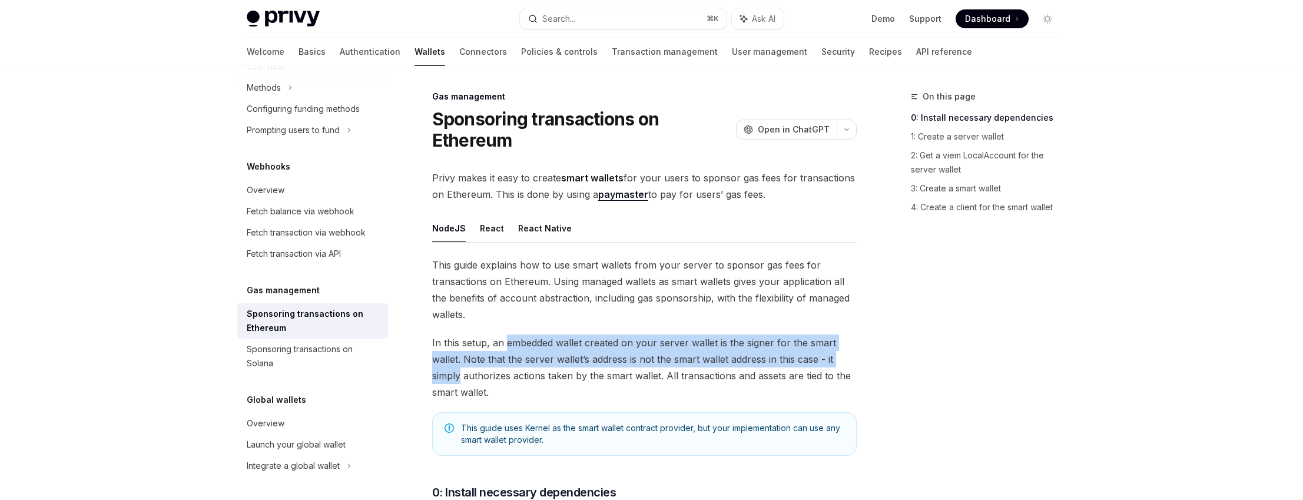
drag, startPoint x: 528, startPoint y: 347, endPoint x: 440, endPoint y: 366, distance: 89.7
click at [440, 366] on span "In this setup, an embedded wallet created on your server wallet is the signer f…" at bounding box center [644, 367] width 425 height 66
click at [446, 365] on span "In this setup, an embedded wallet created on your server wallet is the signer f…" at bounding box center [644, 367] width 425 height 66
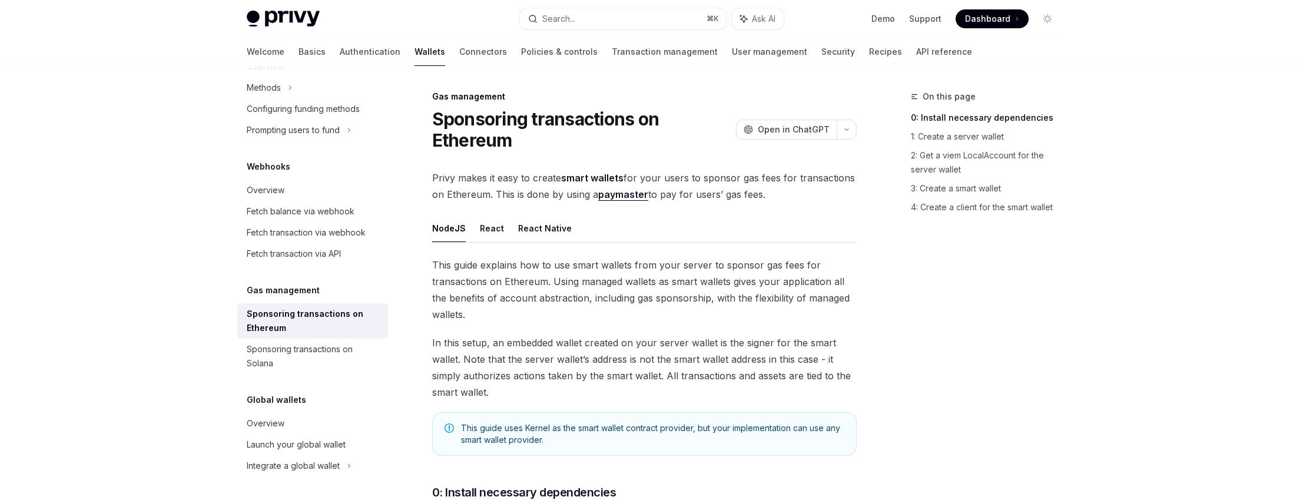
click at [695, 430] on span "This guide uses Kernel as the smart wallet contract provider, but your implemen…" at bounding box center [652, 434] width 383 height 24
drag, startPoint x: 695, startPoint y: 430, endPoint x: 780, endPoint y: 438, distance: 84.6
click at [780, 438] on span "This guide uses Kernel as the smart wallet contract provider, but your implemen…" at bounding box center [652, 434] width 383 height 24
click at [652, 435] on span "This guide uses Kernel as the smart wallet contract provider, but your implemen…" at bounding box center [652, 434] width 383 height 24
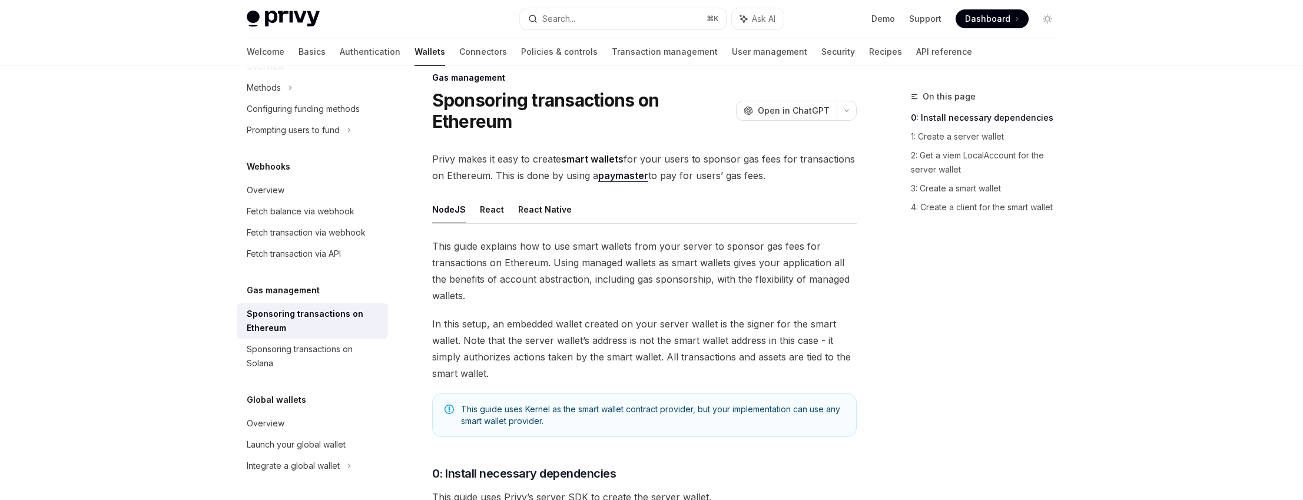
scroll to position [117, 0]
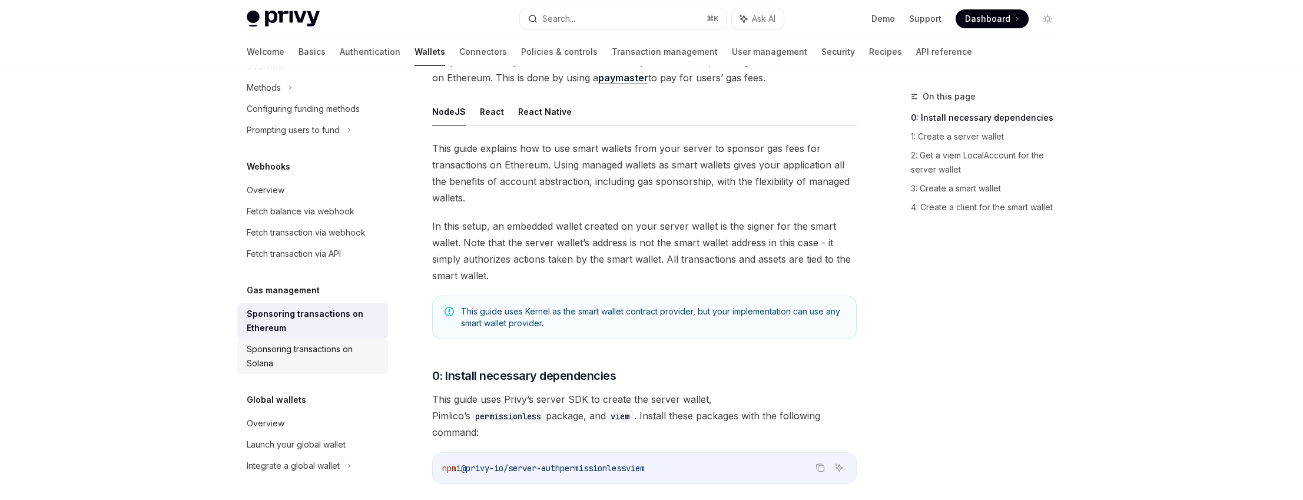
click at [312, 352] on div "Sponsoring transactions on Solana" at bounding box center [314, 356] width 134 height 28
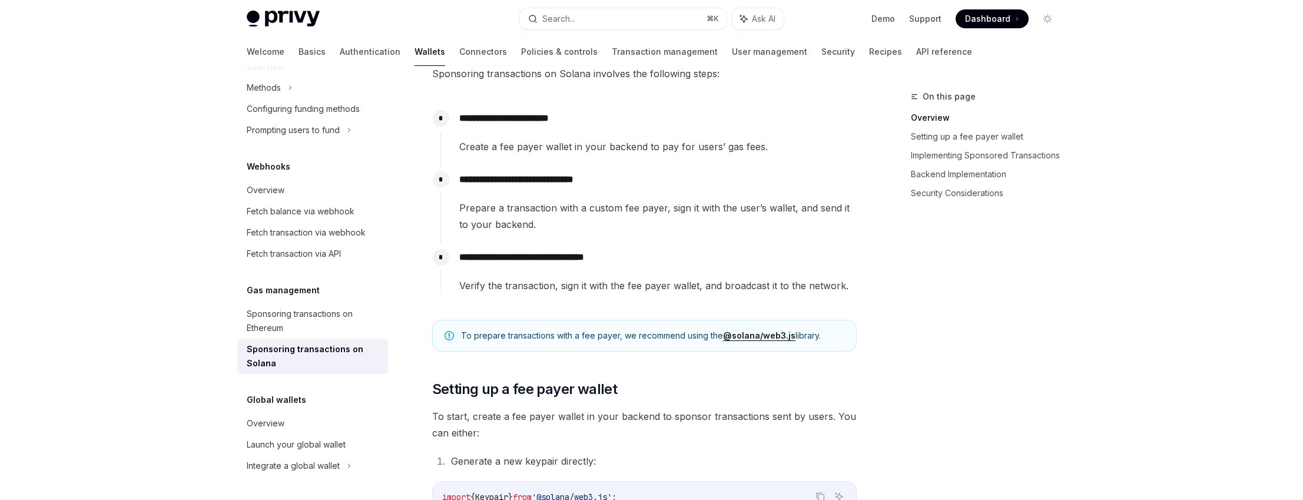
scroll to position [314, 0]
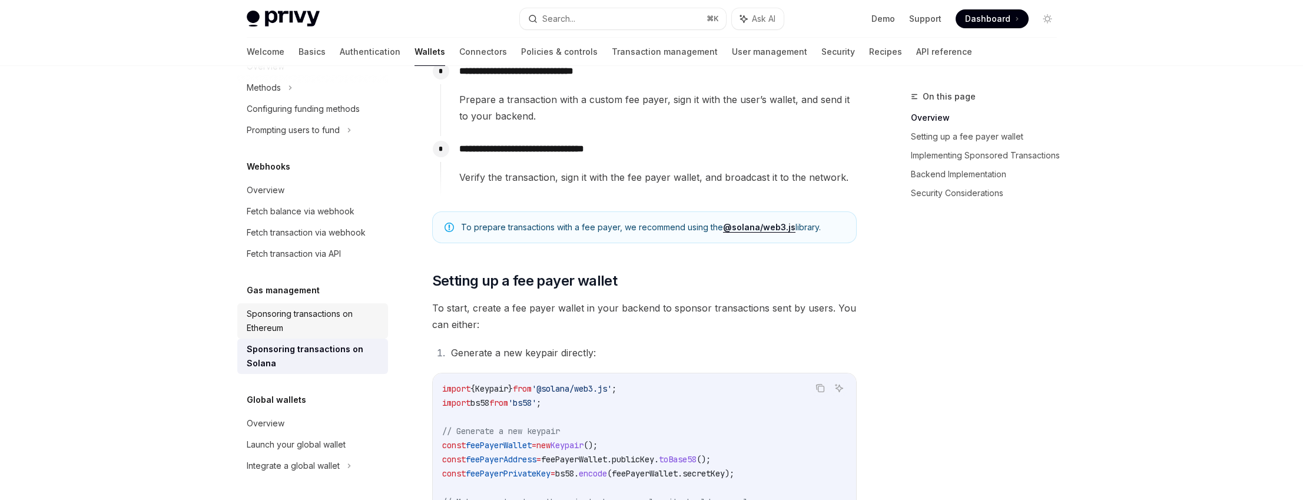
click at [306, 309] on div "Sponsoring transactions on Ethereum" at bounding box center [314, 321] width 134 height 28
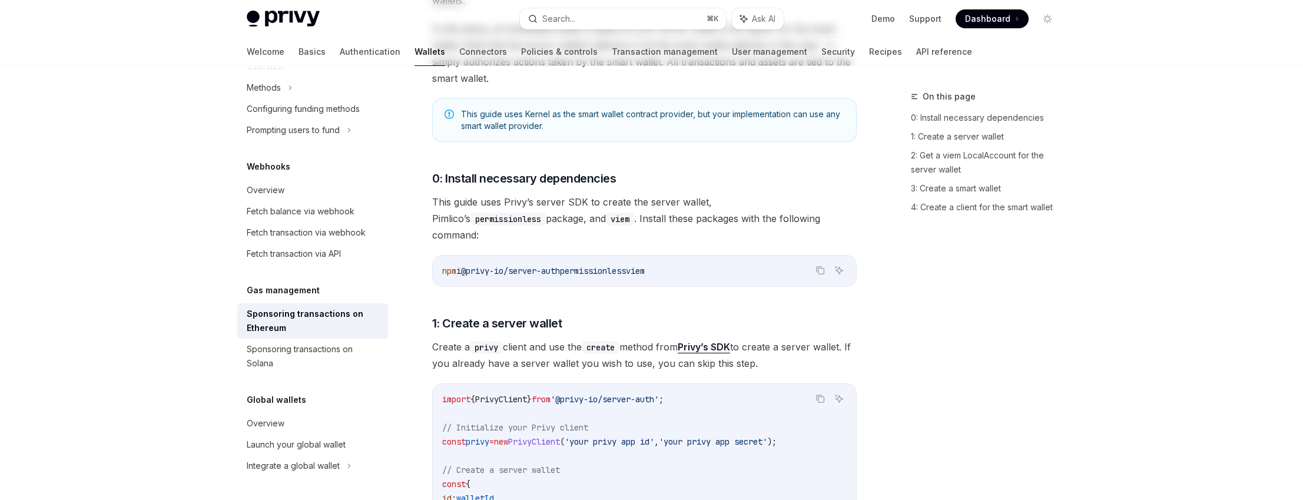
type textarea "*"
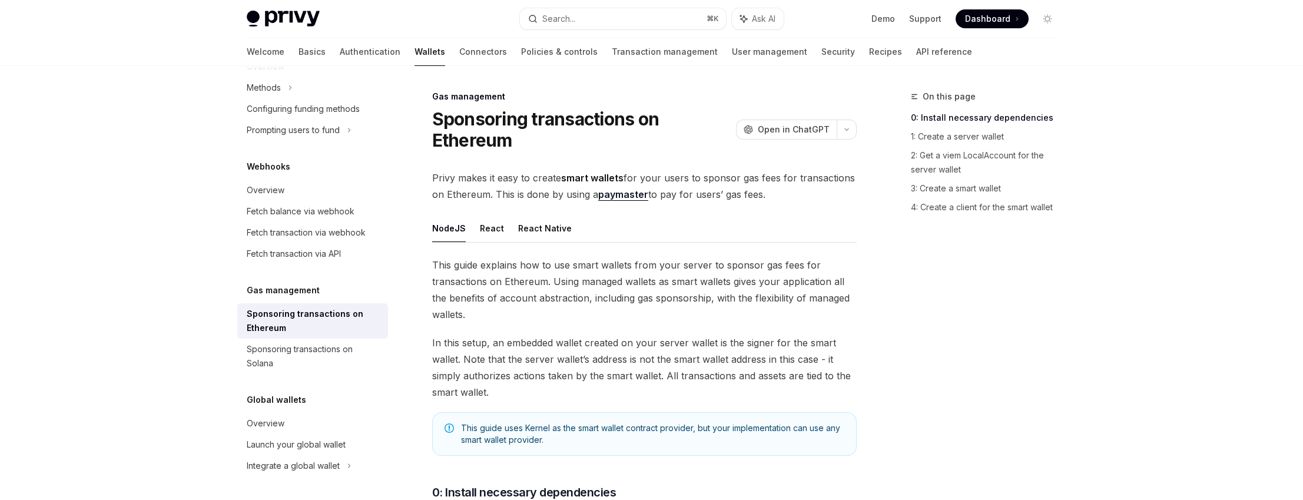
click at [651, 359] on span "In this setup, an embedded wallet created on your server wallet is the signer f…" at bounding box center [644, 367] width 425 height 66
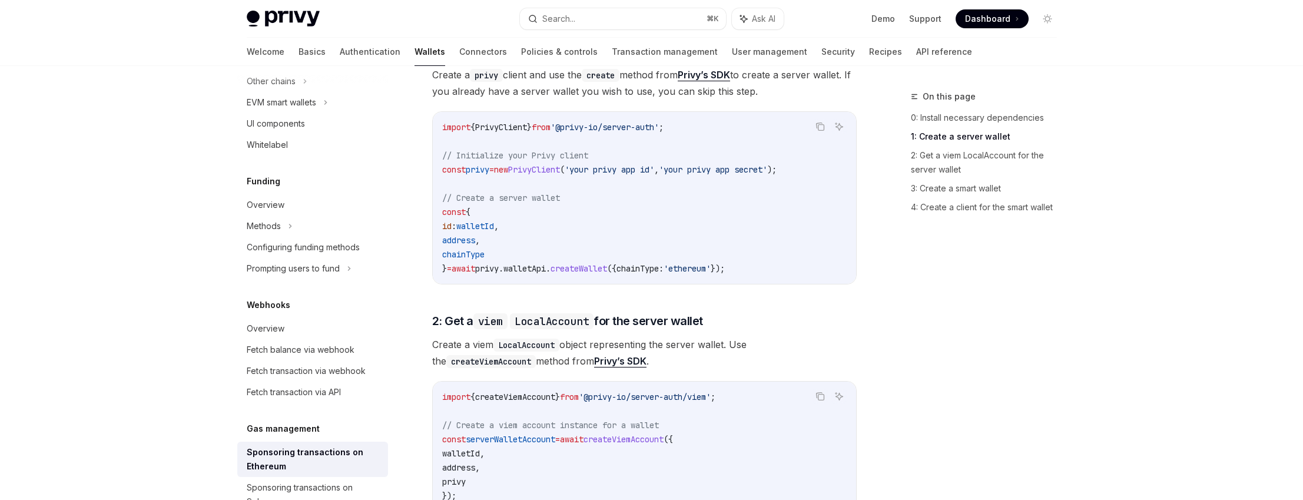
scroll to position [445, 0]
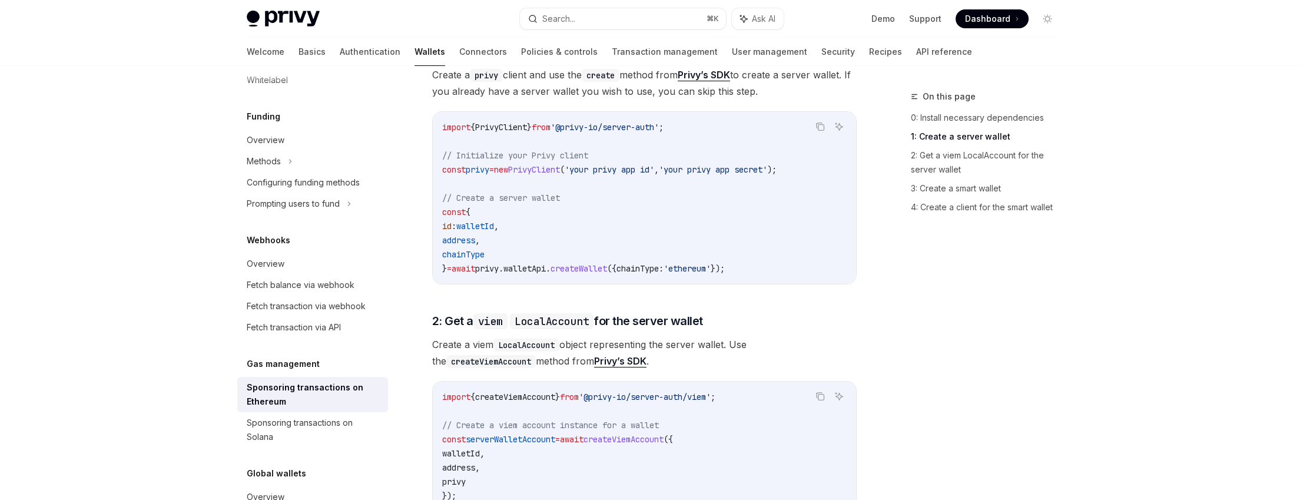
click at [1023, 381] on div "On this page 0: Install necessary dependencies 1: Create a server wallet 2: Get…" at bounding box center [976, 294] width 179 height 410
click at [1022, 379] on div "On this page 0: Install necessary dependencies 1: Create a server wallet 2: Get…" at bounding box center [976, 294] width 179 height 410
click at [1019, 374] on div "On this page 0: Install necessary dependencies 1: Create a server wallet 2: Get…" at bounding box center [976, 294] width 179 height 410
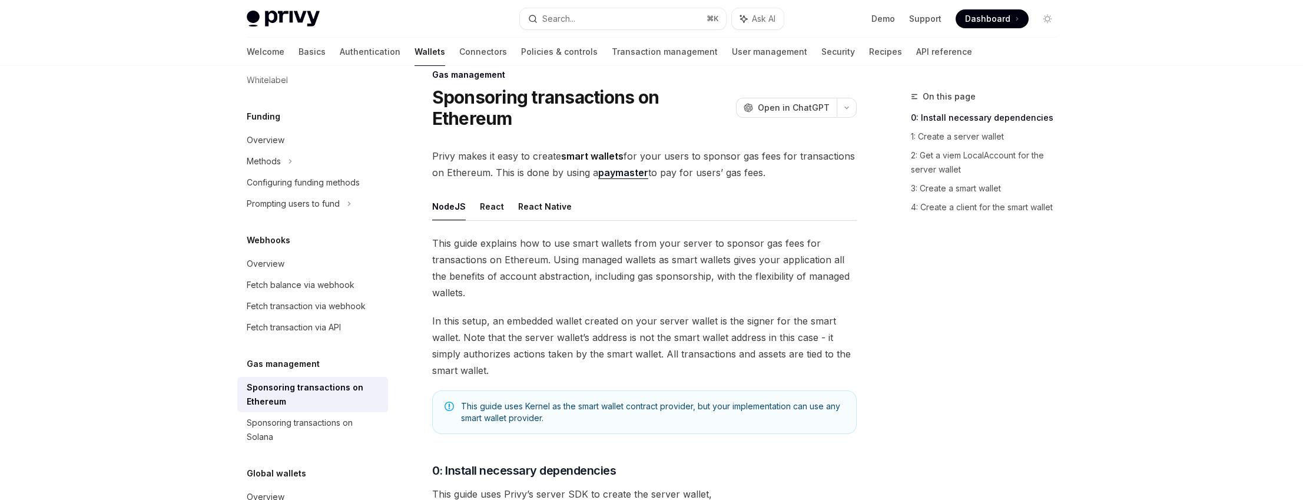
scroll to position [0, 0]
